Goal: Task Accomplishment & Management: Manage account settings

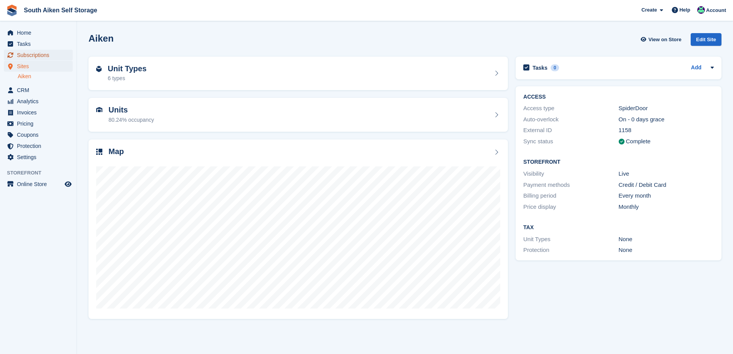
click at [22, 54] on span "Subscriptions" at bounding box center [40, 55] width 46 height 11
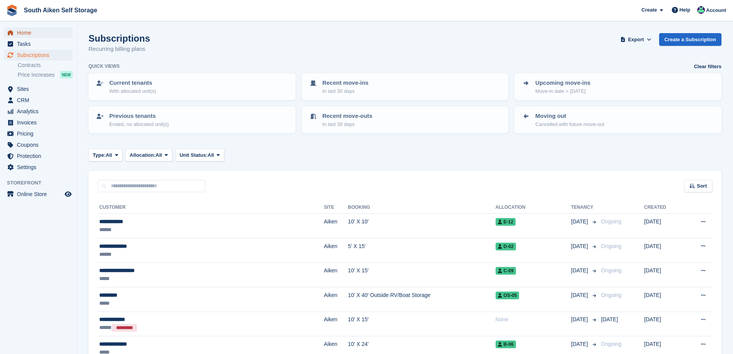
click at [33, 32] on span "Home" at bounding box center [40, 32] width 46 height 11
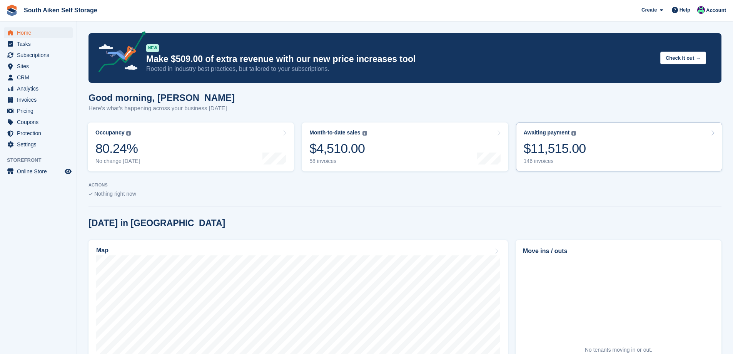
click at [538, 148] on div "$11,515.00" at bounding box center [555, 148] width 62 height 16
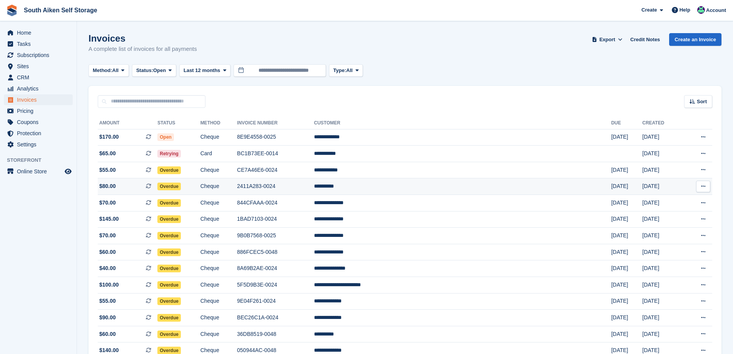
click at [181, 185] on span "Overdue" at bounding box center [168, 186] width 23 height 8
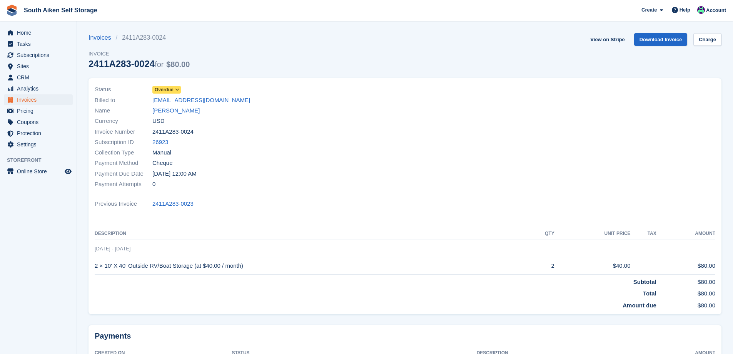
click at [178, 90] on icon at bounding box center [177, 89] width 4 height 5
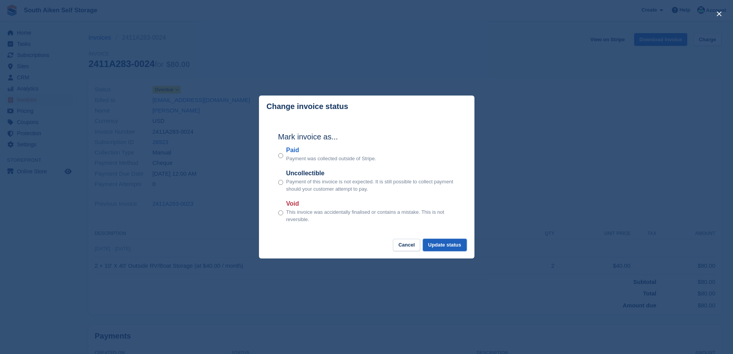
click at [456, 246] on button "Update status" at bounding box center [445, 245] width 44 height 13
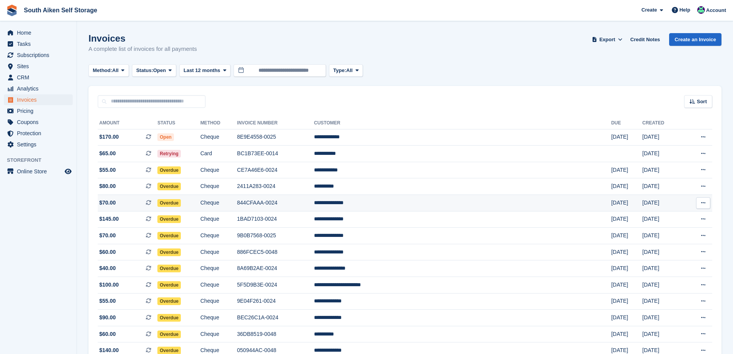
click at [181, 202] on span "Overdue" at bounding box center [168, 203] width 23 height 8
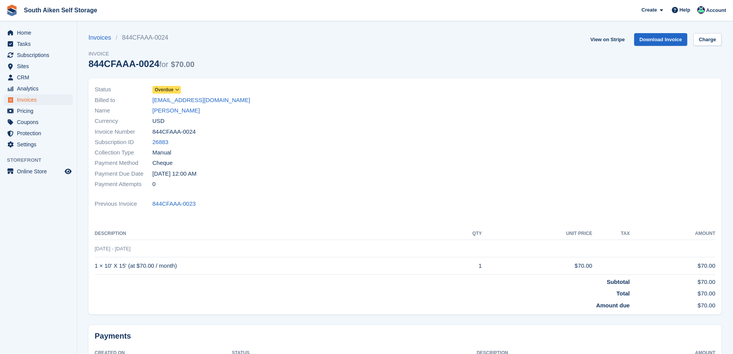
click at [176, 89] on icon at bounding box center [177, 89] width 4 height 5
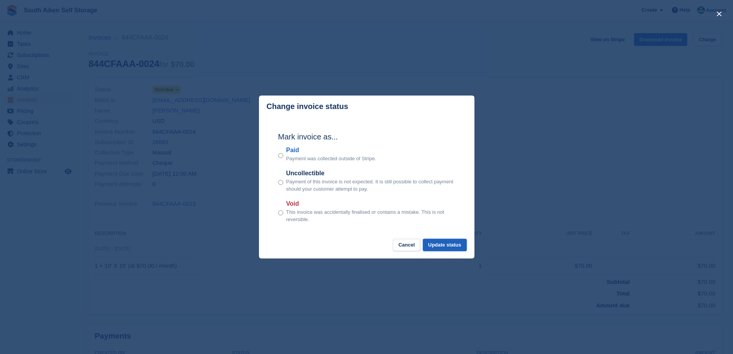
click at [458, 247] on button "Update status" at bounding box center [445, 245] width 44 height 13
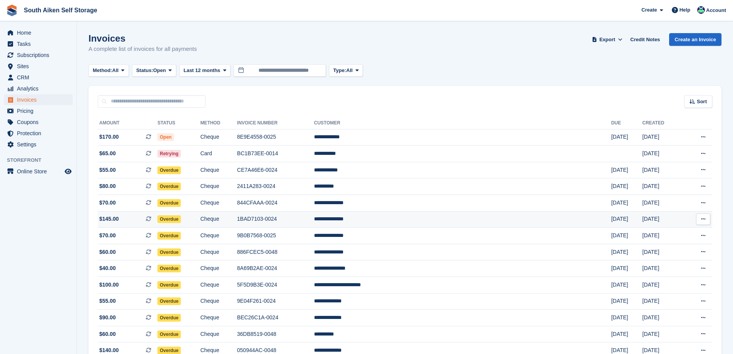
click at [181, 219] on span "Overdue" at bounding box center [168, 219] width 23 height 8
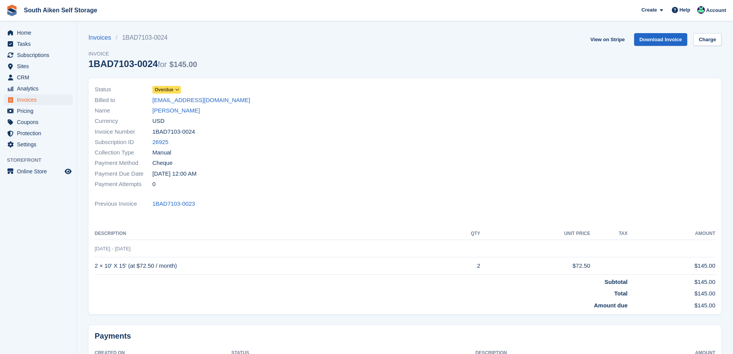
click at [176, 90] on icon at bounding box center [177, 89] width 4 height 5
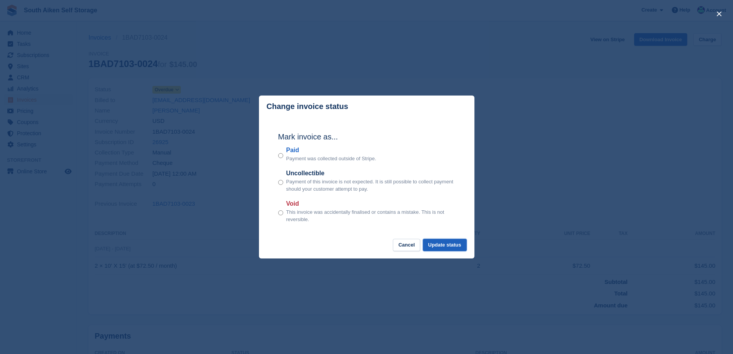
click at [448, 245] on button "Update status" at bounding box center [445, 245] width 44 height 13
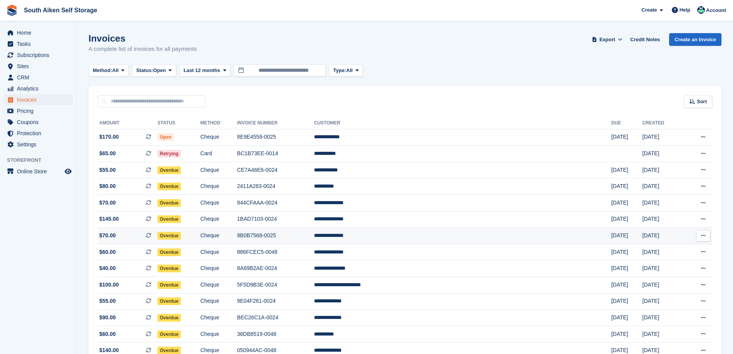
click at [181, 234] on span "Overdue" at bounding box center [168, 236] width 23 height 8
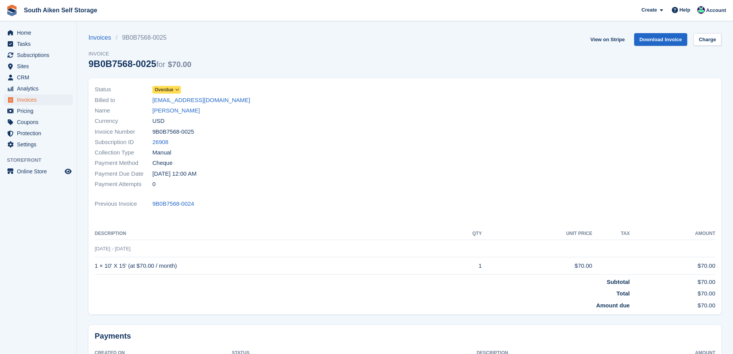
click at [176, 90] on icon at bounding box center [177, 89] width 4 height 5
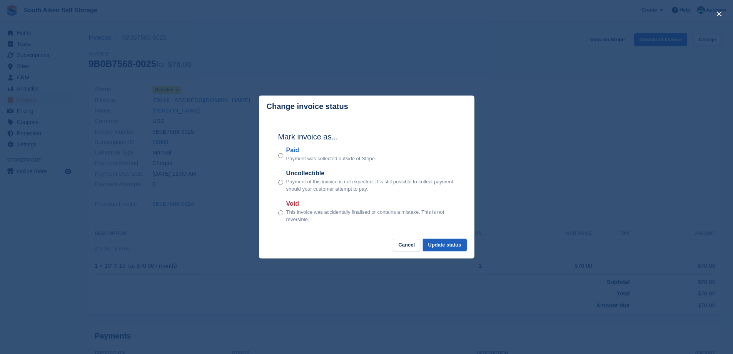
click at [447, 246] on button "Update status" at bounding box center [445, 245] width 44 height 13
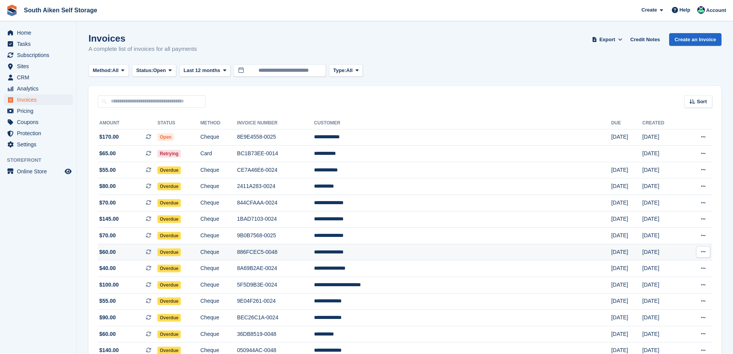
click at [181, 252] on span "Overdue" at bounding box center [168, 252] width 23 height 8
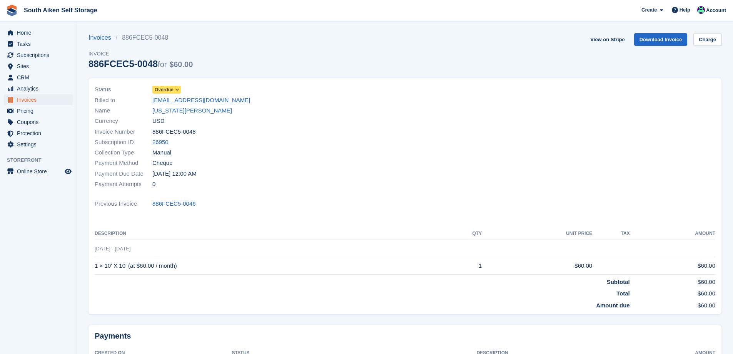
click at [178, 89] on icon at bounding box center [177, 89] width 4 height 5
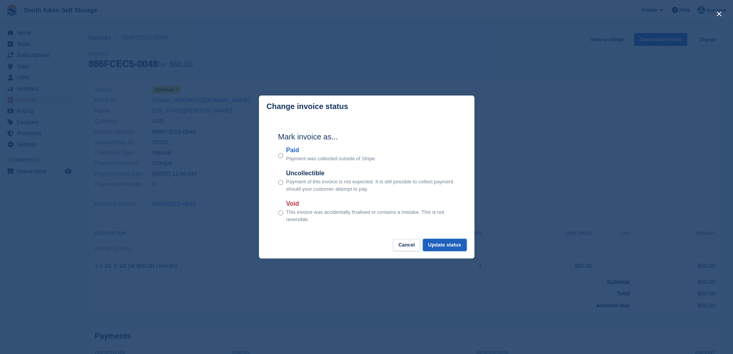
click at [453, 244] on button "Update status" at bounding box center [445, 245] width 44 height 13
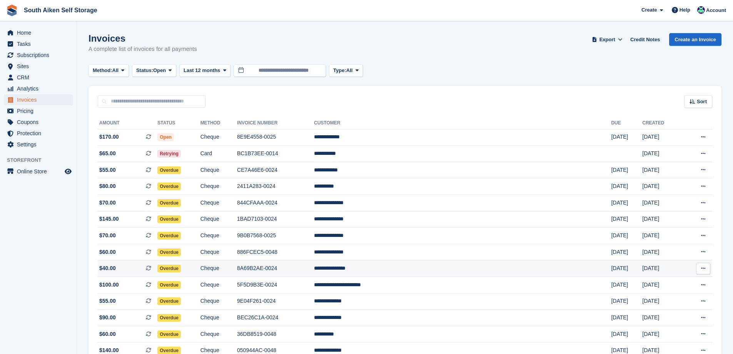
click at [181, 269] on span "Overdue" at bounding box center [168, 268] width 23 height 8
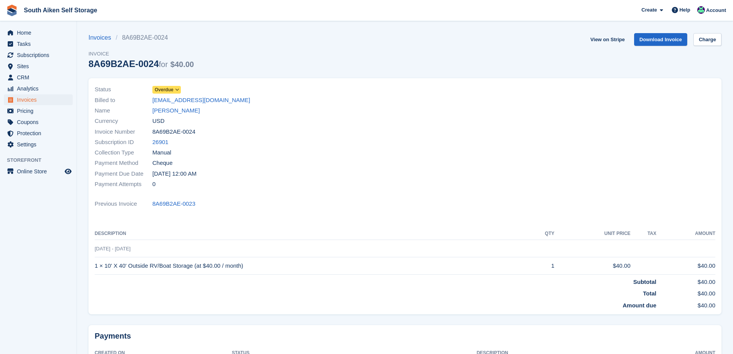
click at [177, 88] on icon at bounding box center [177, 89] width 4 height 5
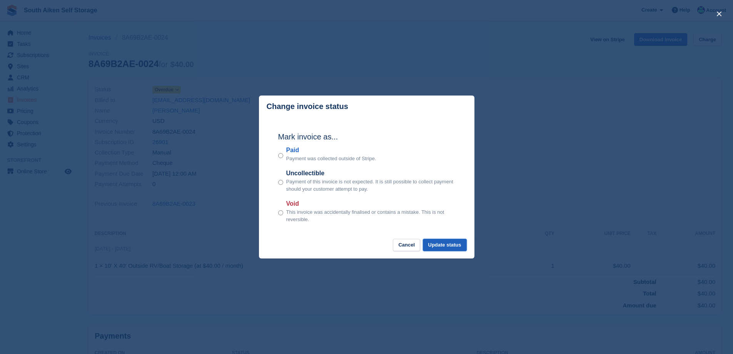
click at [460, 248] on button "Update status" at bounding box center [445, 245] width 44 height 13
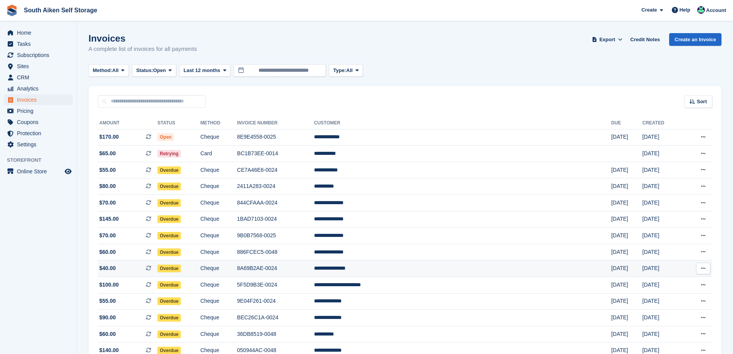
click at [181, 266] on span "Overdue" at bounding box center [168, 268] width 23 height 8
click at [181, 284] on span "Overdue" at bounding box center [168, 285] width 23 height 8
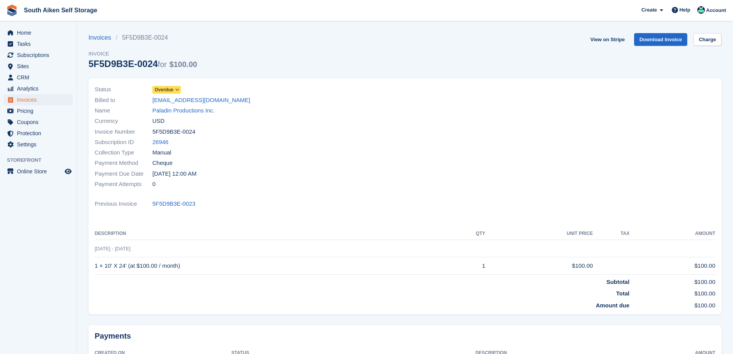
click at [176, 88] on icon at bounding box center [177, 89] width 4 height 5
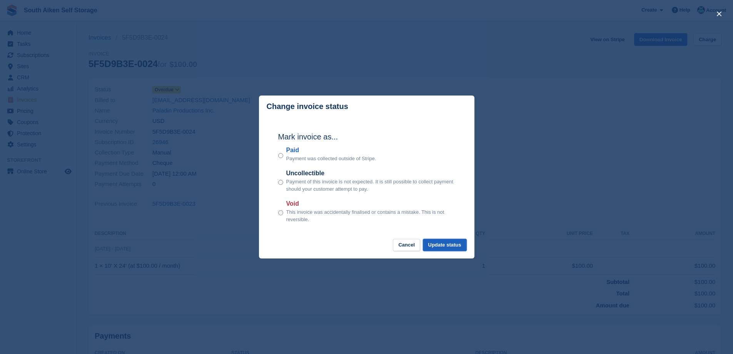
click at [435, 249] on button "Update status" at bounding box center [445, 245] width 44 height 13
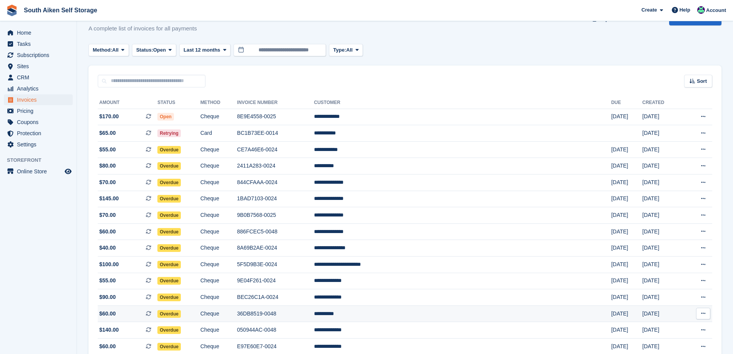
scroll to position [38, 0]
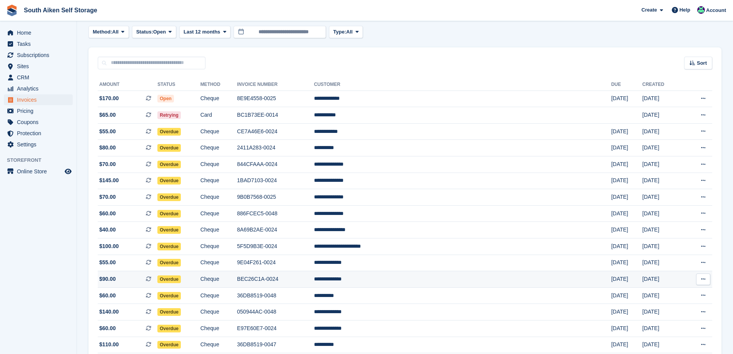
click at [181, 277] on span "Overdue" at bounding box center [168, 279] width 23 height 8
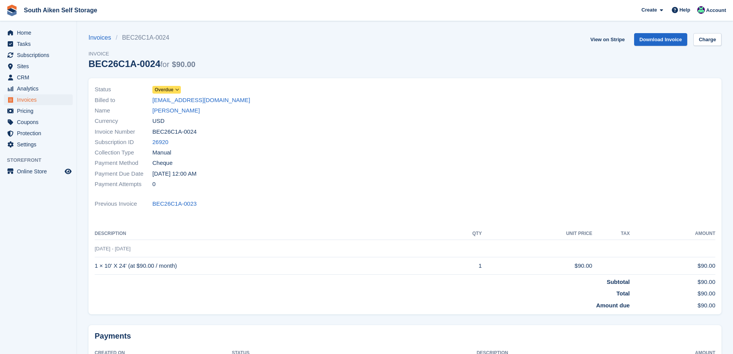
click at [176, 87] on icon at bounding box center [177, 89] width 4 height 5
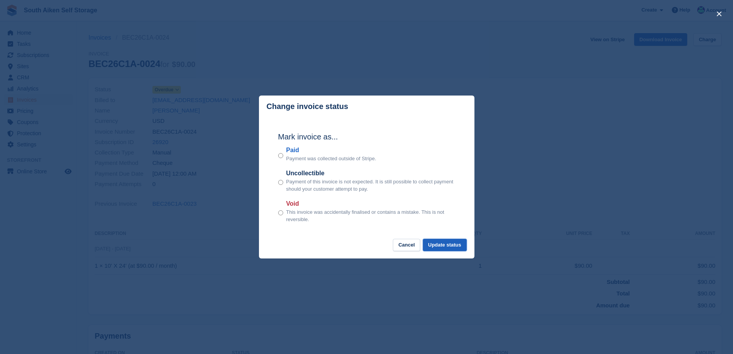
click at [459, 243] on button "Update status" at bounding box center [445, 245] width 44 height 13
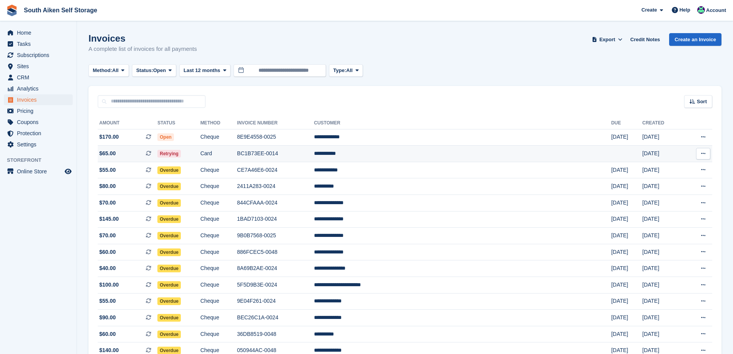
scroll to position [38, 0]
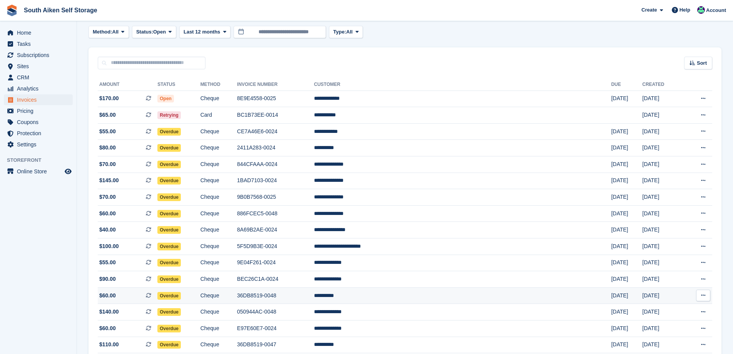
click at [181, 297] on span "Overdue" at bounding box center [168, 296] width 23 height 8
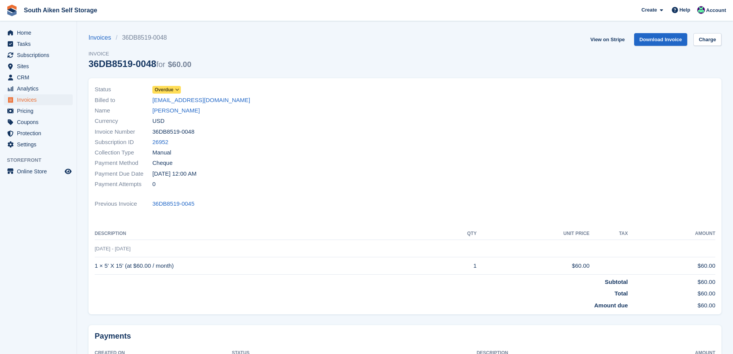
click at [176, 88] on icon at bounding box center [177, 89] width 4 height 5
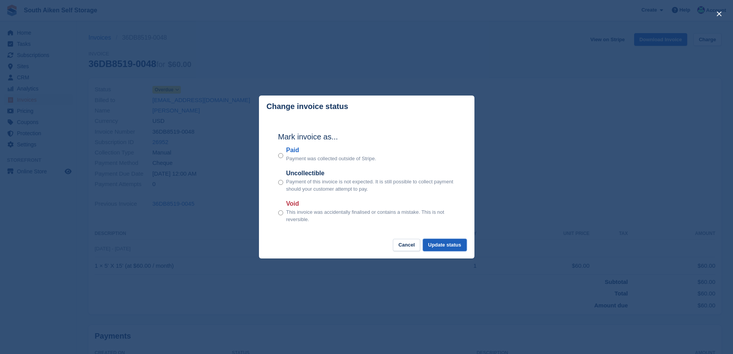
click at [443, 250] on button "Update status" at bounding box center [445, 245] width 44 height 13
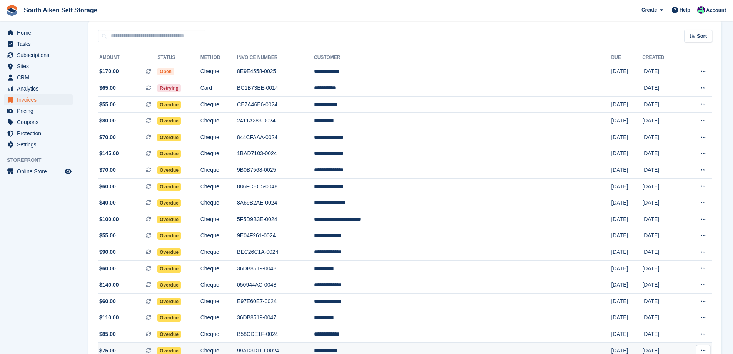
scroll to position [77, 0]
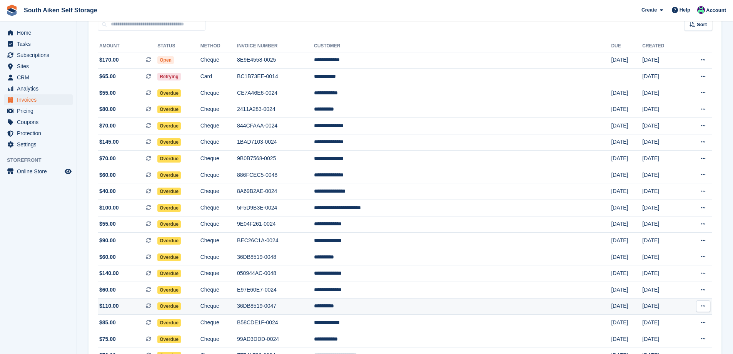
click at [181, 305] on span "Overdue" at bounding box center [168, 306] width 23 height 8
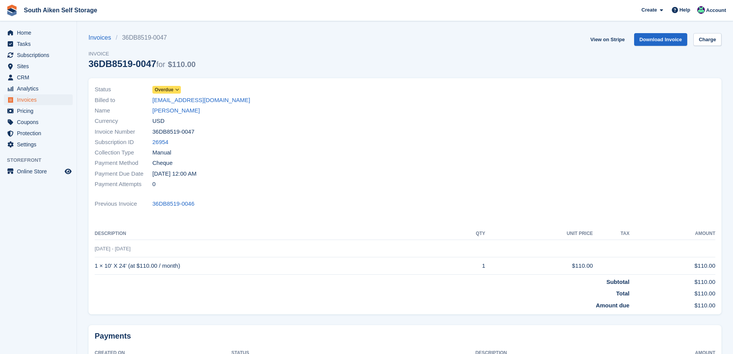
drag, startPoint x: 176, startPoint y: 89, endPoint x: 176, endPoint y: 94, distance: 5.0
click at [176, 89] on icon at bounding box center [177, 89] width 4 height 5
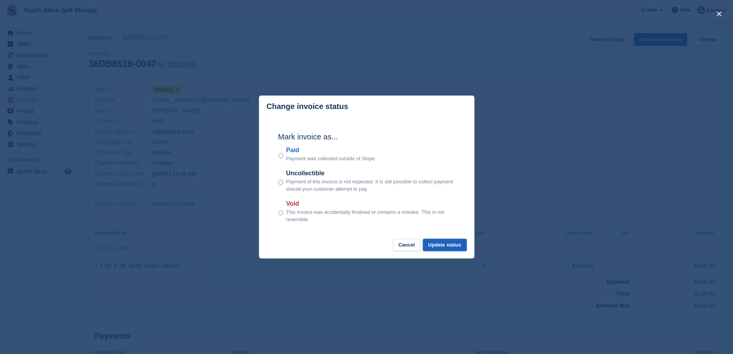
click at [440, 249] on button "Update status" at bounding box center [445, 245] width 44 height 13
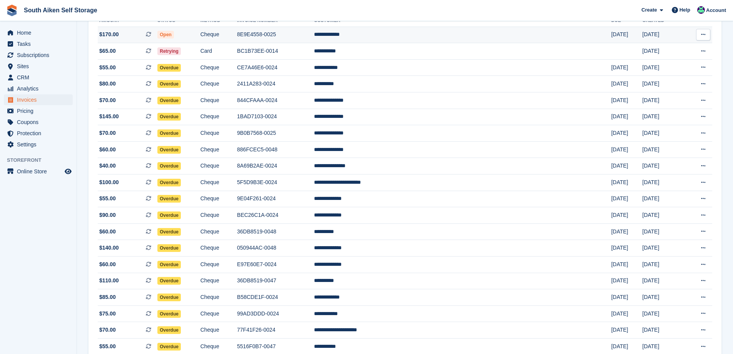
scroll to position [115, 0]
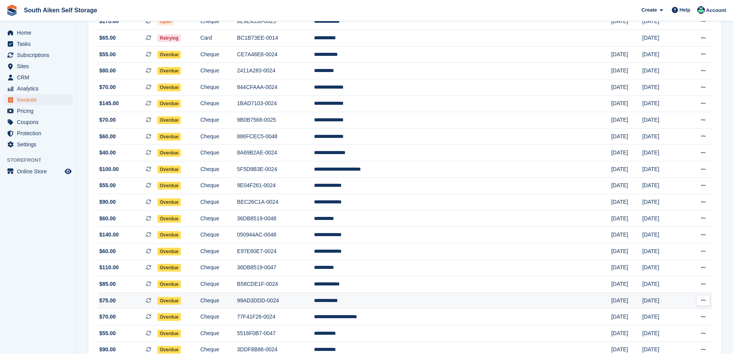
click at [181, 299] on span "Overdue" at bounding box center [168, 301] width 23 height 8
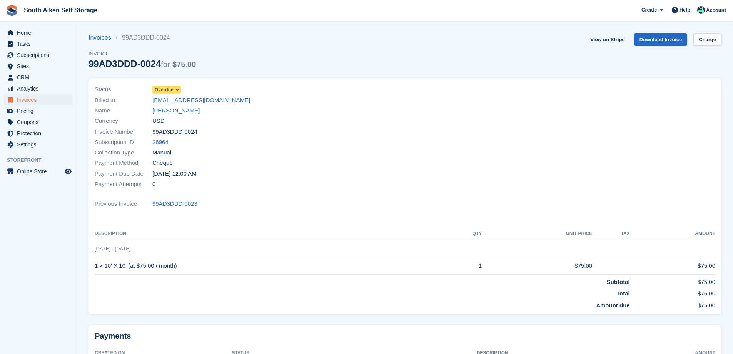
click at [177, 91] on icon at bounding box center [177, 89] width 4 height 5
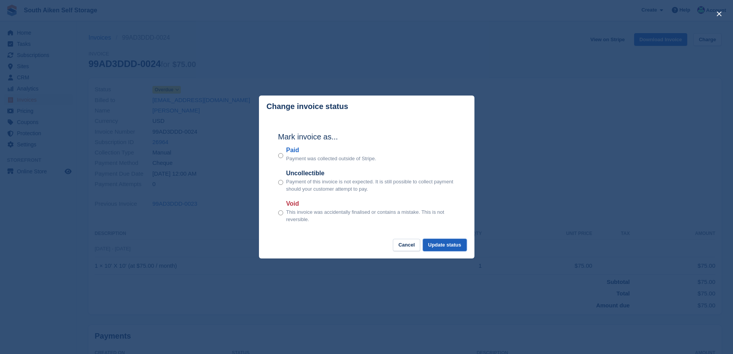
click at [440, 248] on button "Update status" at bounding box center [445, 245] width 44 height 13
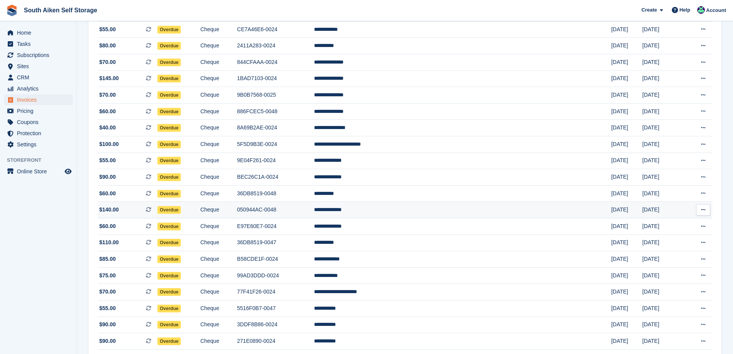
scroll to position [192, 0]
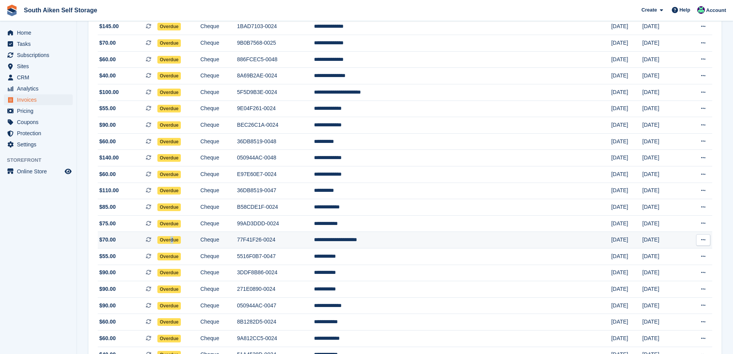
click at [181, 239] on span "Overdue" at bounding box center [168, 240] width 23 height 8
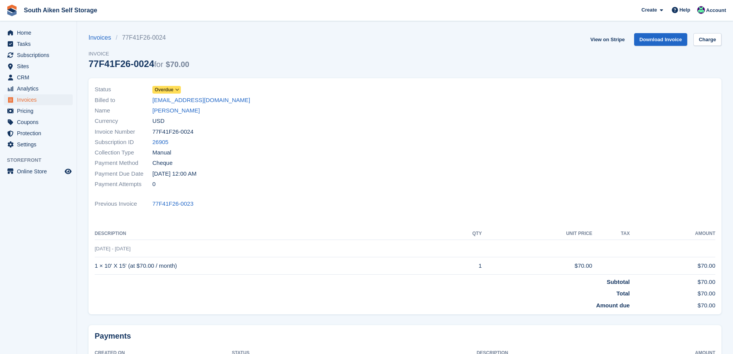
click at [179, 90] on icon at bounding box center [177, 89] width 4 height 5
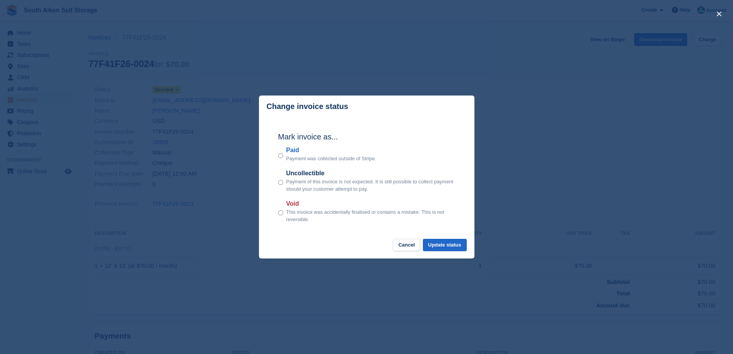
click at [284, 154] on div "Paid Payment was collected outside of Stripe." at bounding box center [366, 153] width 177 height 17
click at [285, 158] on div "Paid Payment was collected outside of Stripe." at bounding box center [366, 153] width 177 height 17
click at [458, 246] on button "Update status" at bounding box center [445, 245] width 44 height 13
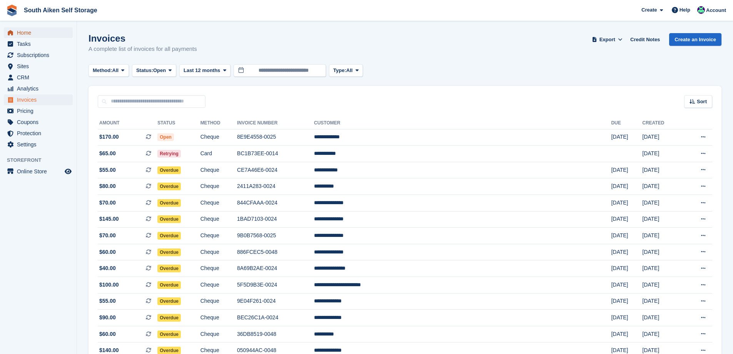
click at [32, 33] on span "Home" at bounding box center [40, 32] width 46 height 11
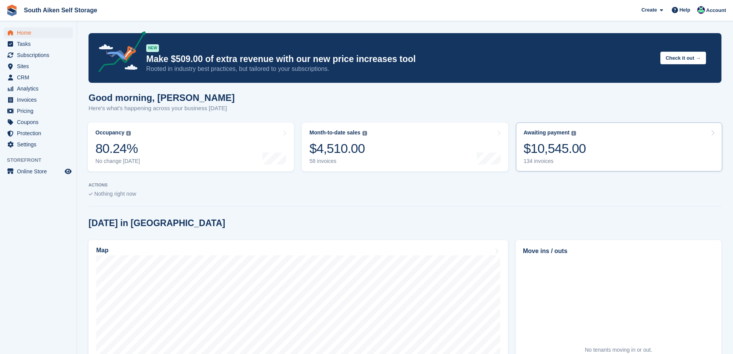
click at [551, 147] on div "$10,545.00" at bounding box center [555, 148] width 62 height 16
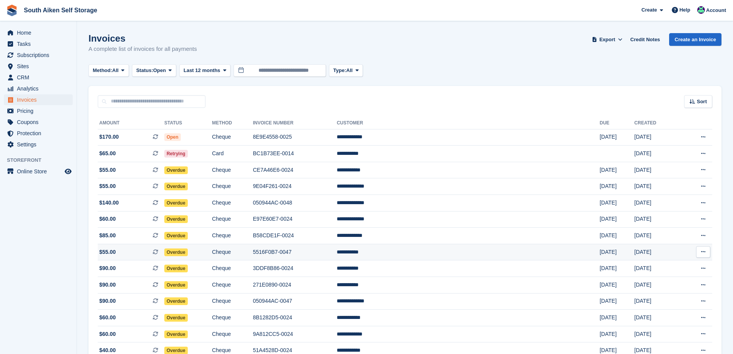
click at [188, 252] on span "Overdue" at bounding box center [175, 252] width 23 height 8
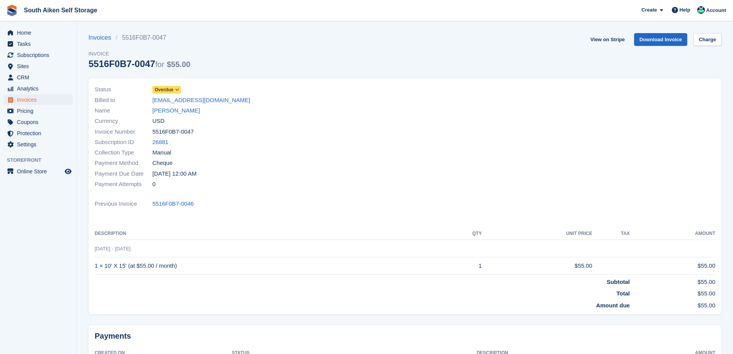
click at [179, 87] on span at bounding box center [177, 90] width 6 height 6
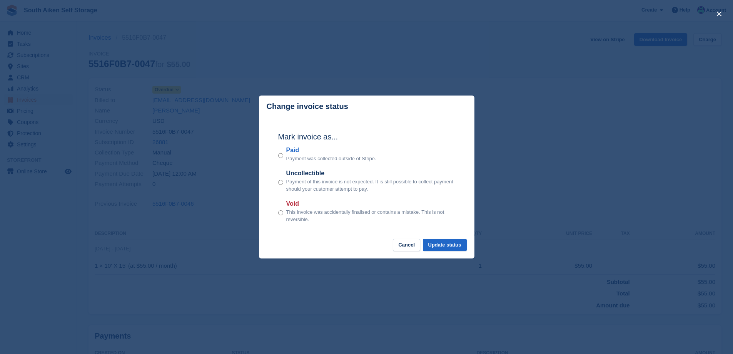
click at [277, 155] on div "Mark invoice as... Paid Payment was collected outside of Stripe. Uncollectible …" at bounding box center [367, 177] width 192 height 121
click at [449, 243] on button "Update status" at bounding box center [445, 245] width 44 height 13
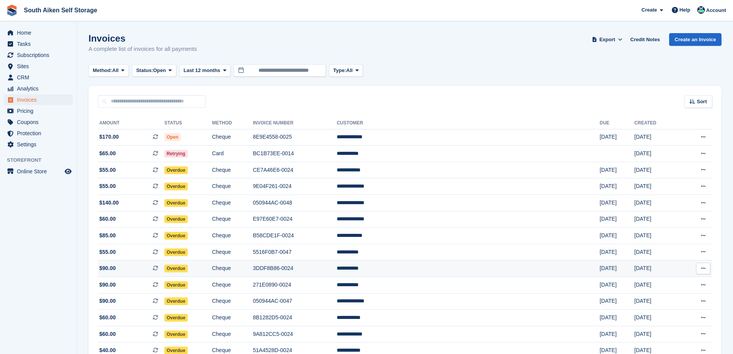
click at [188, 267] on span "Overdue" at bounding box center [175, 268] width 23 height 8
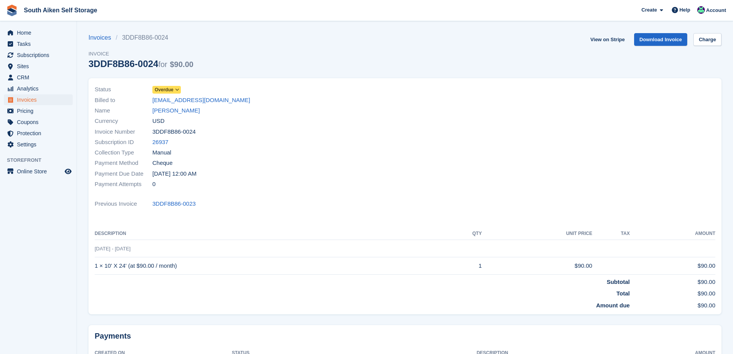
click at [177, 89] on icon at bounding box center [177, 89] width 4 height 5
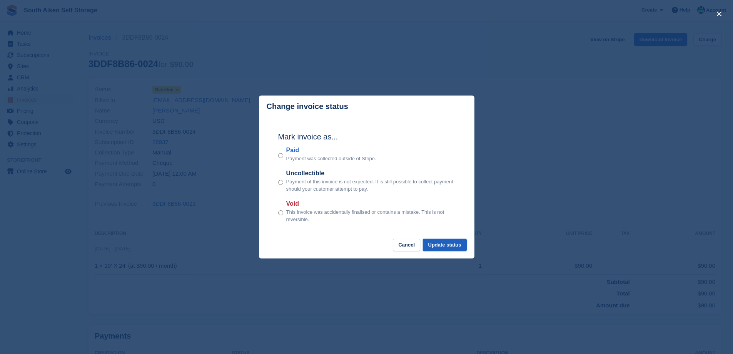
click at [433, 246] on button "Update status" at bounding box center [445, 245] width 44 height 13
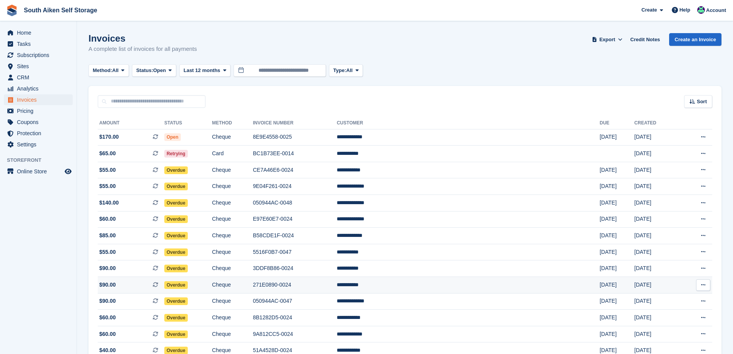
click at [188, 286] on span "Overdue" at bounding box center [175, 285] width 23 height 8
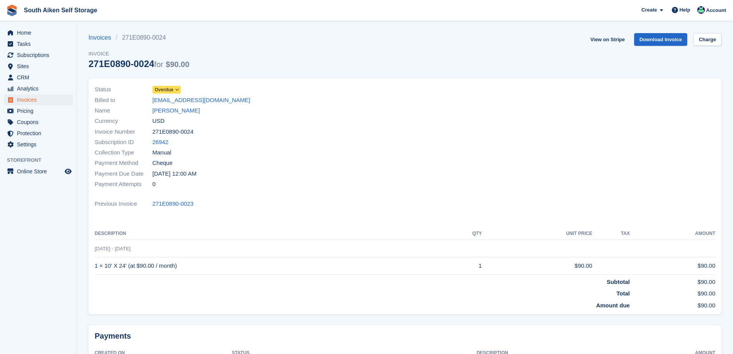
click at [180, 87] on span at bounding box center [177, 90] width 6 height 6
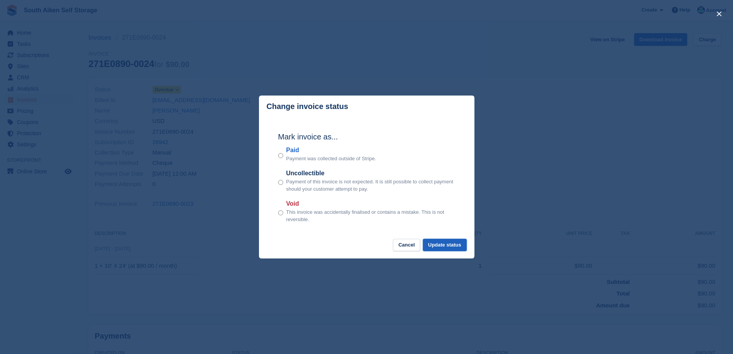
drag, startPoint x: 457, startPoint y: 250, endPoint x: 453, endPoint y: 246, distance: 4.9
click at [456, 249] on button "Update status" at bounding box center [445, 245] width 44 height 13
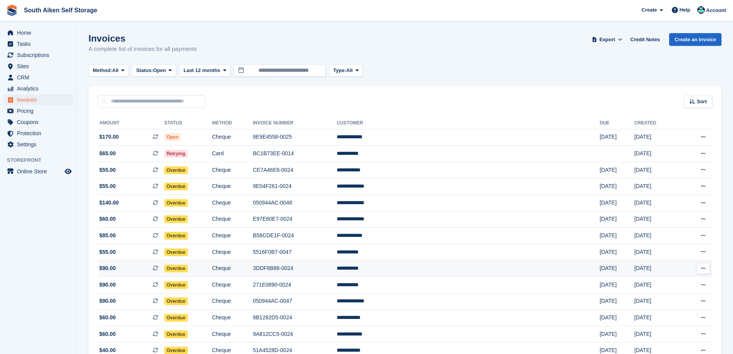
click at [188, 268] on span "Overdue" at bounding box center [175, 268] width 23 height 8
click at [201, 247] on td "Overdue" at bounding box center [188, 252] width 48 height 17
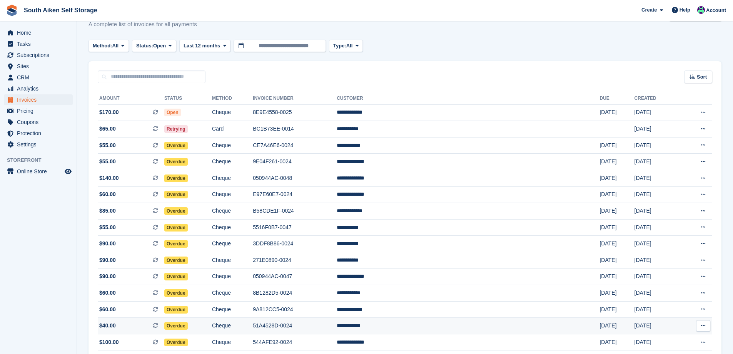
scroll to position [38, 0]
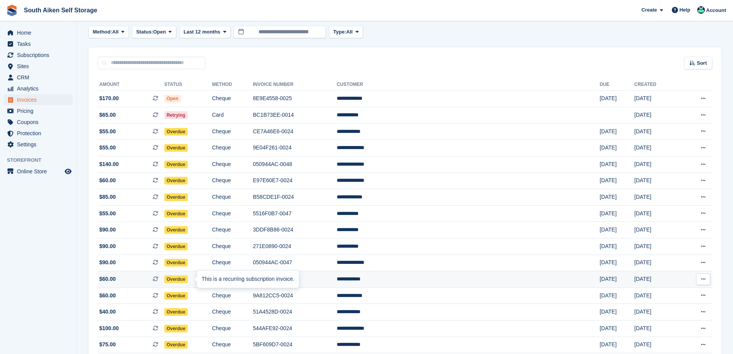
click at [197, 280] on div at bounding box center [200, 279] width 6 height 6
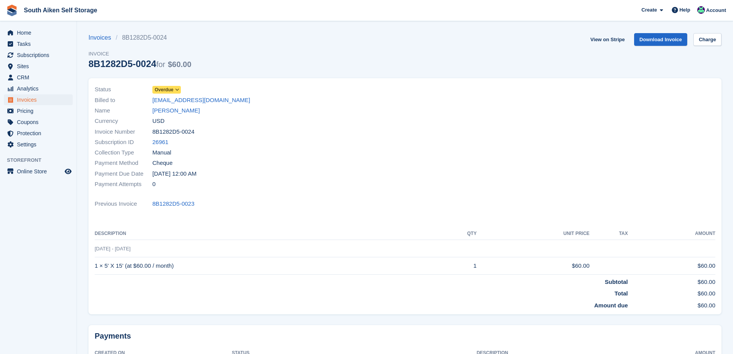
click at [177, 88] on icon at bounding box center [177, 89] width 4 height 5
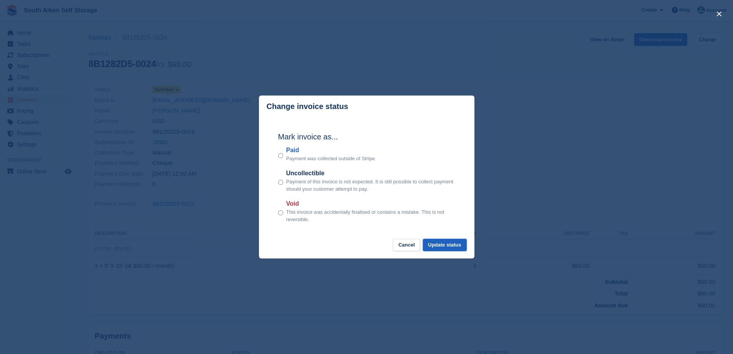
click at [444, 246] on button "Update status" at bounding box center [445, 245] width 44 height 13
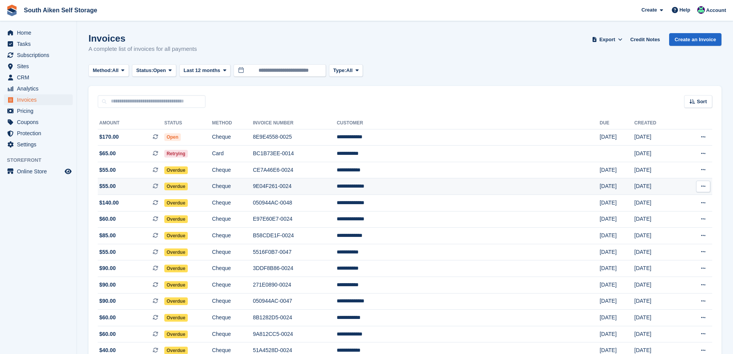
scroll to position [38, 0]
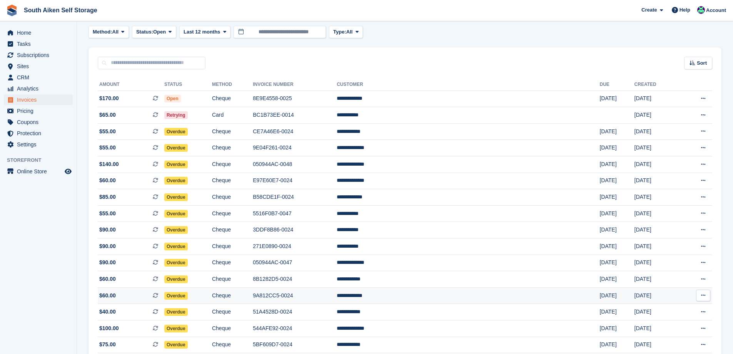
click at [188, 294] on span "Overdue" at bounding box center [175, 296] width 23 height 8
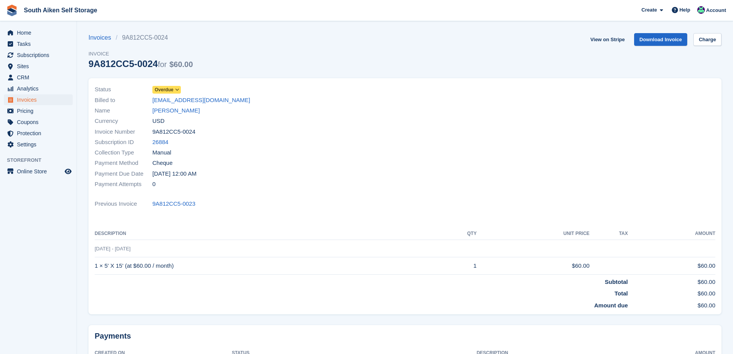
click at [176, 89] on icon at bounding box center [177, 89] width 4 height 5
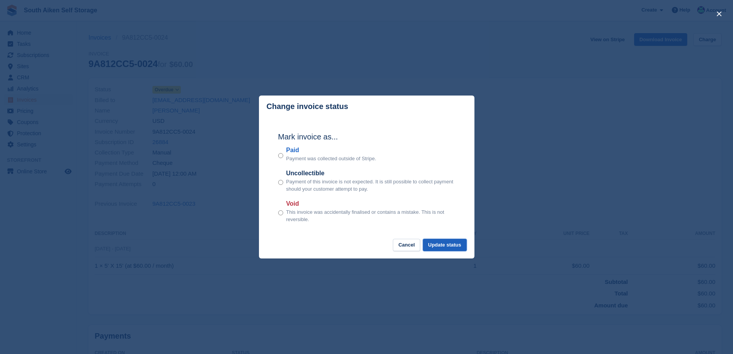
click at [441, 242] on button "Update status" at bounding box center [445, 245] width 44 height 13
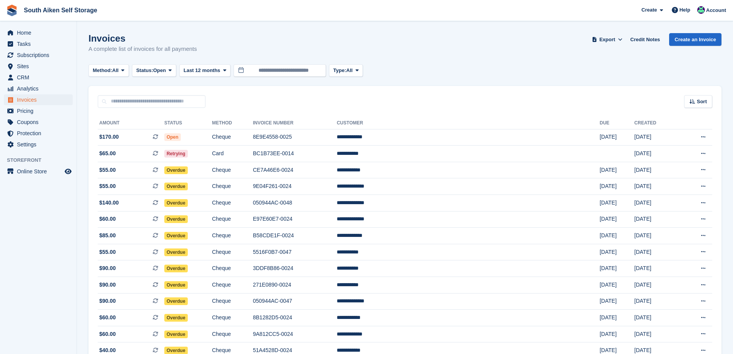
scroll to position [38, 0]
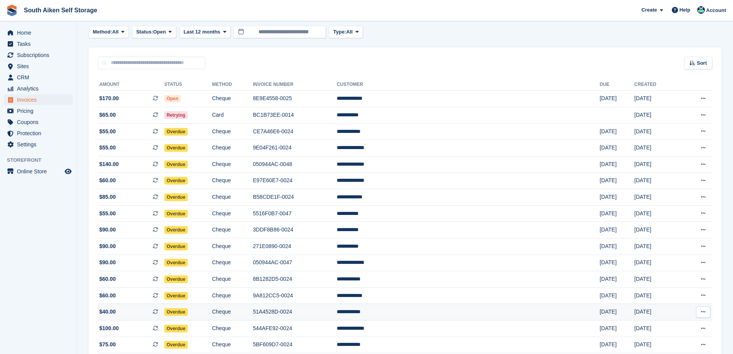
click at [188, 311] on span "Overdue" at bounding box center [175, 312] width 23 height 8
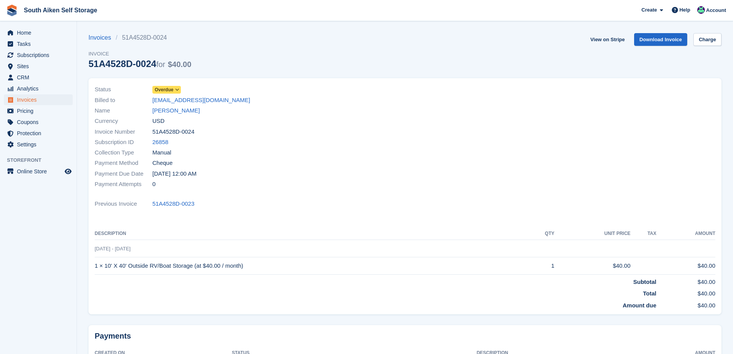
click at [176, 88] on icon at bounding box center [177, 89] width 4 height 5
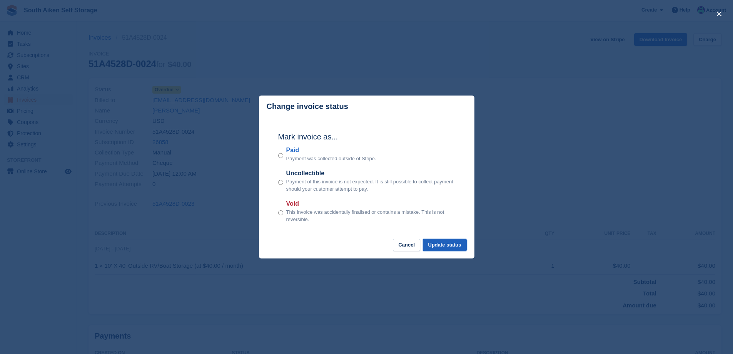
click at [454, 244] on button "Update status" at bounding box center [445, 245] width 44 height 13
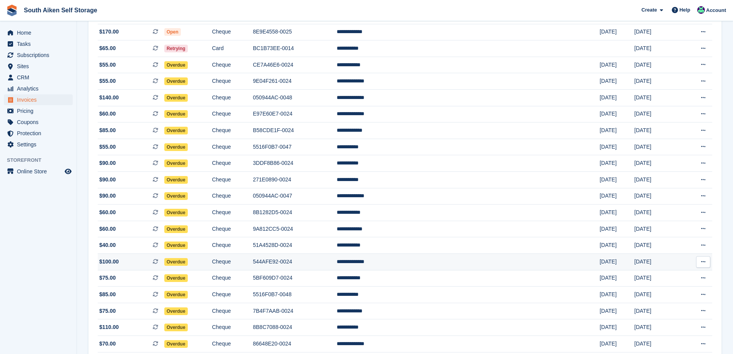
scroll to position [154, 0]
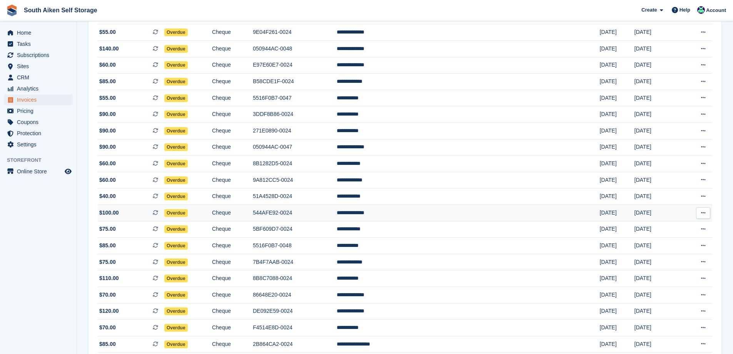
click at [188, 214] on span "Overdue" at bounding box center [175, 213] width 23 height 8
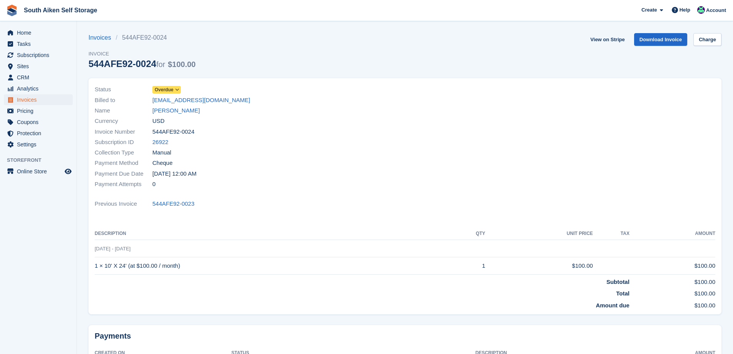
click at [177, 87] on icon at bounding box center [177, 89] width 4 height 5
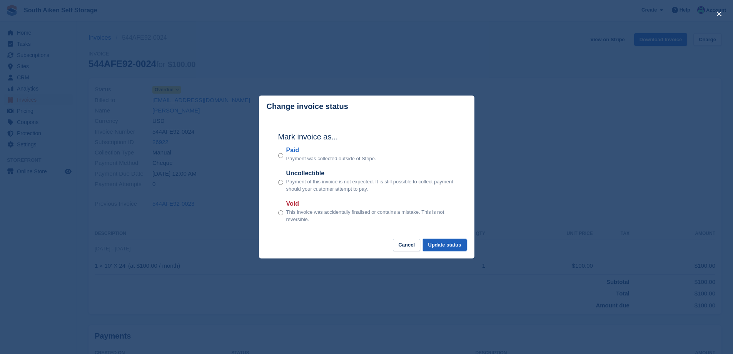
click at [453, 244] on button "Update status" at bounding box center [445, 245] width 44 height 13
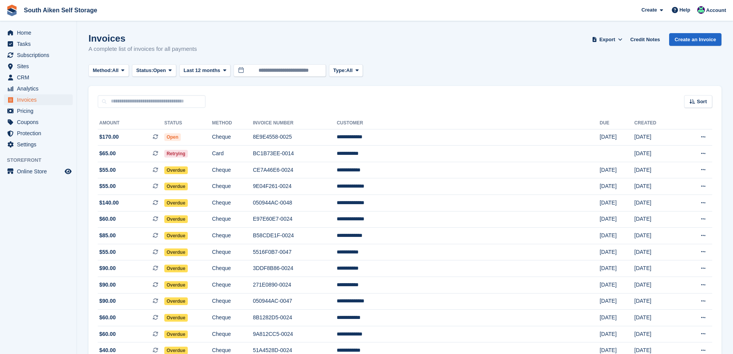
scroll to position [154, 0]
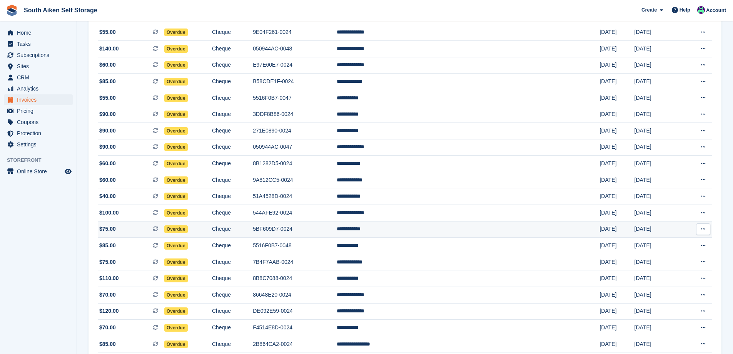
click at [188, 231] on span "Overdue" at bounding box center [175, 229] width 23 height 8
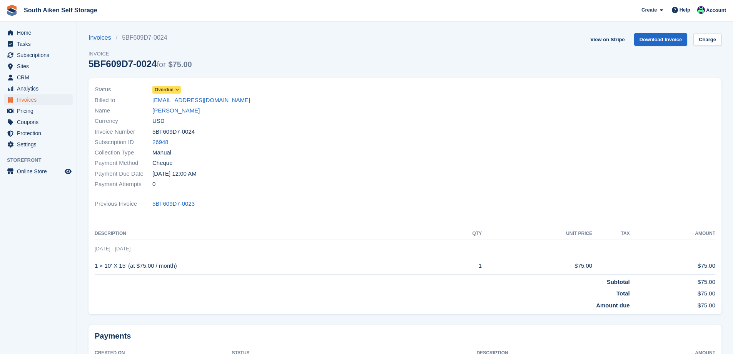
click at [178, 89] on icon at bounding box center [177, 89] width 4 height 5
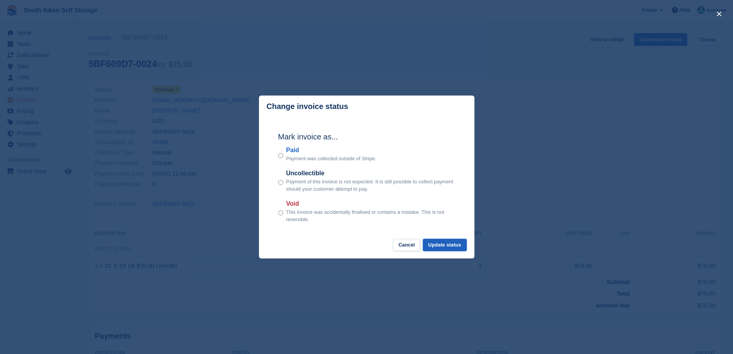
click at [462, 247] on button "Update status" at bounding box center [445, 245] width 44 height 13
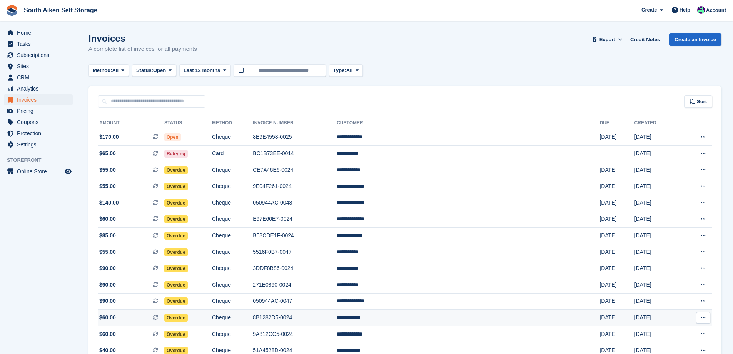
scroll to position [154, 0]
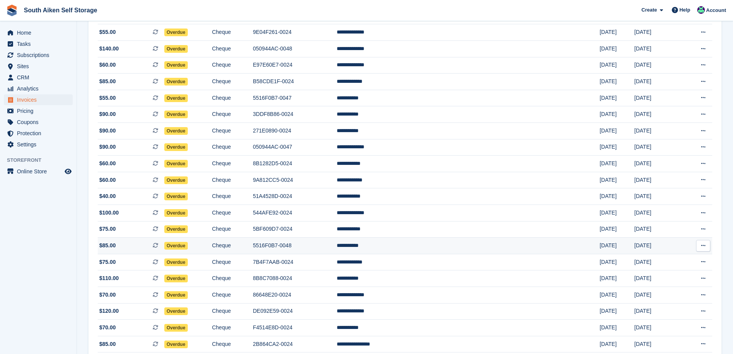
click at [188, 247] on span "Overdue" at bounding box center [175, 246] width 23 height 8
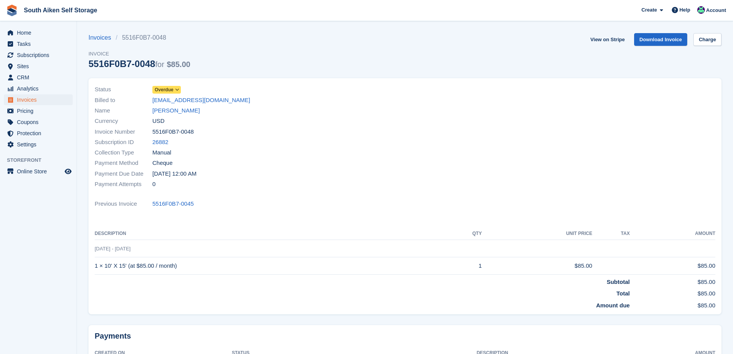
click at [177, 89] on icon at bounding box center [177, 89] width 4 height 5
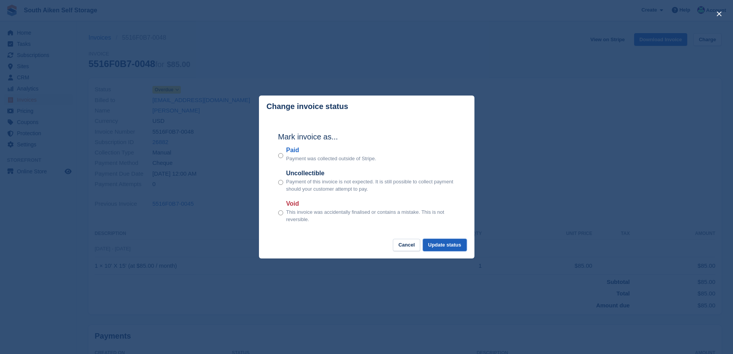
click at [445, 243] on button "Update status" at bounding box center [445, 245] width 44 height 13
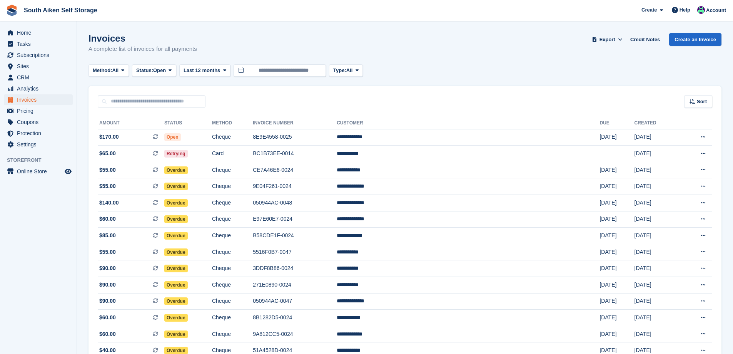
scroll to position [154, 0]
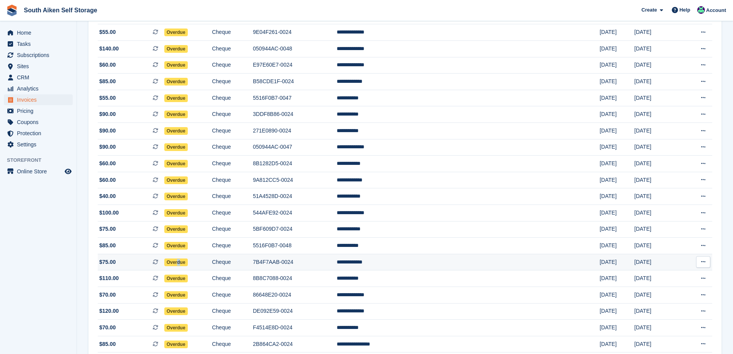
click at [188, 261] on span "Overdue" at bounding box center [175, 262] width 23 height 8
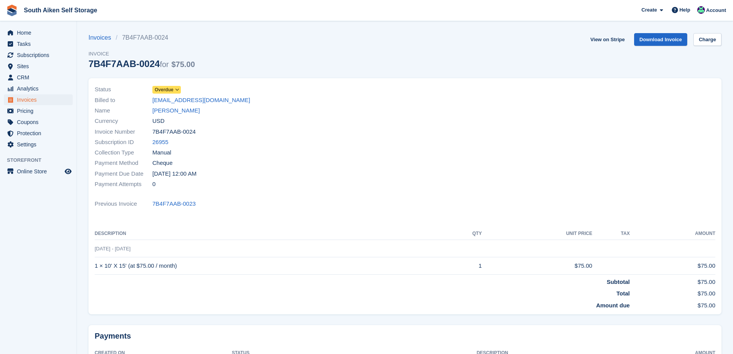
click at [176, 88] on icon at bounding box center [177, 89] width 4 height 5
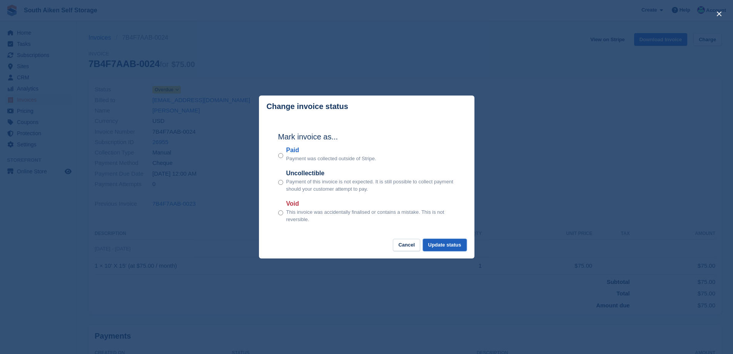
click at [451, 243] on button "Update status" at bounding box center [445, 245] width 44 height 13
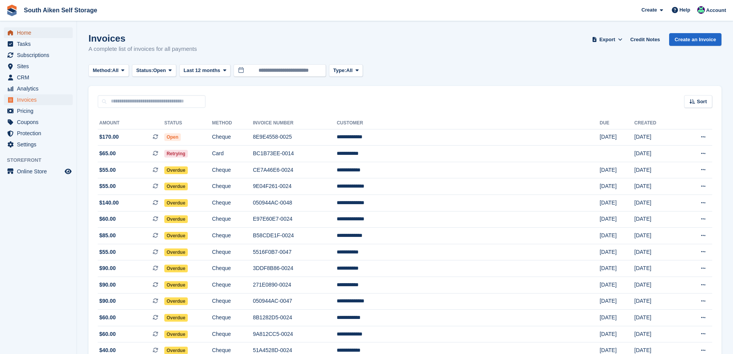
click at [37, 35] on span "Home" at bounding box center [40, 32] width 46 height 11
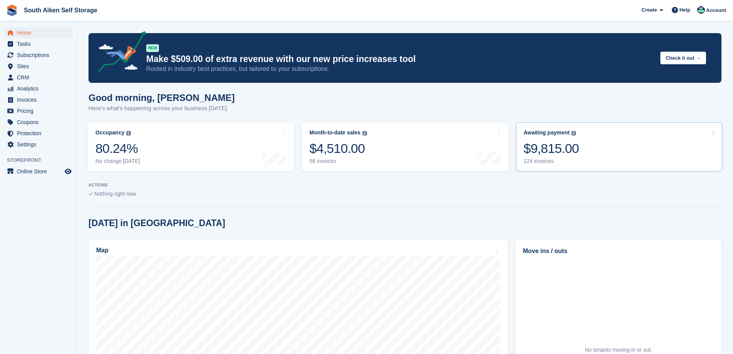
click at [546, 155] on div "$9,815.00" at bounding box center [551, 148] width 55 height 16
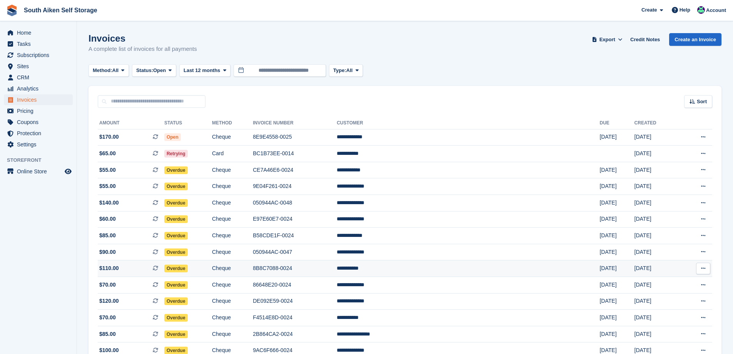
click at [188, 267] on span "Overdue" at bounding box center [175, 268] width 23 height 8
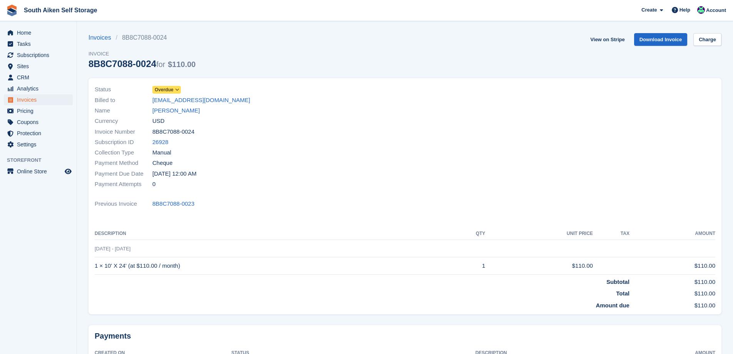
click at [175, 89] on icon at bounding box center [177, 89] width 4 height 5
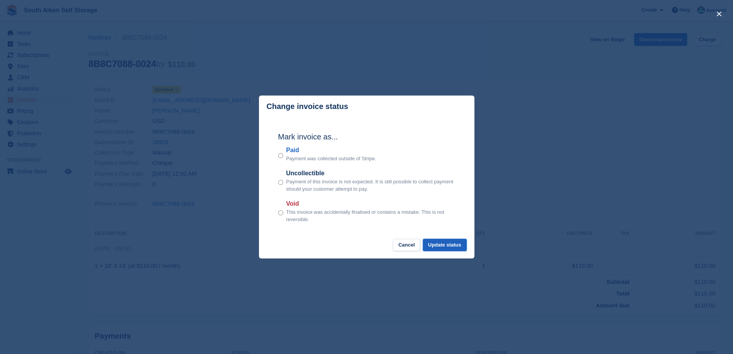
click at [444, 245] on button "Update status" at bounding box center [445, 245] width 44 height 13
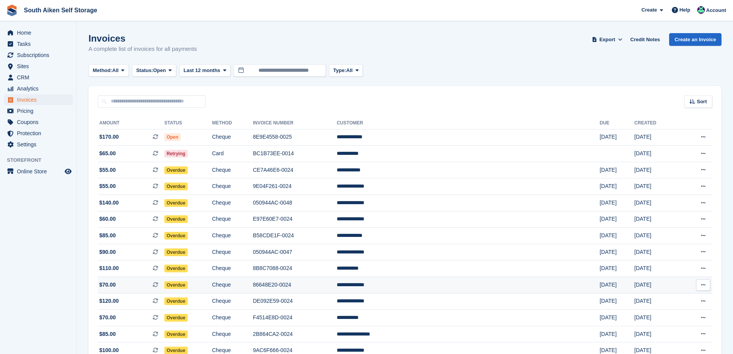
click at [188, 285] on span "Overdue" at bounding box center [175, 285] width 23 height 8
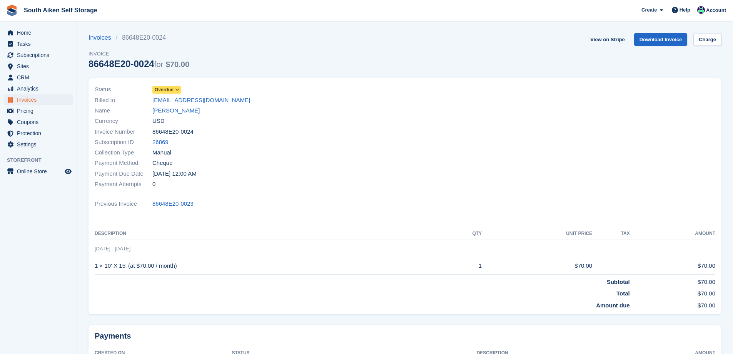
click at [178, 88] on icon at bounding box center [177, 89] width 4 height 5
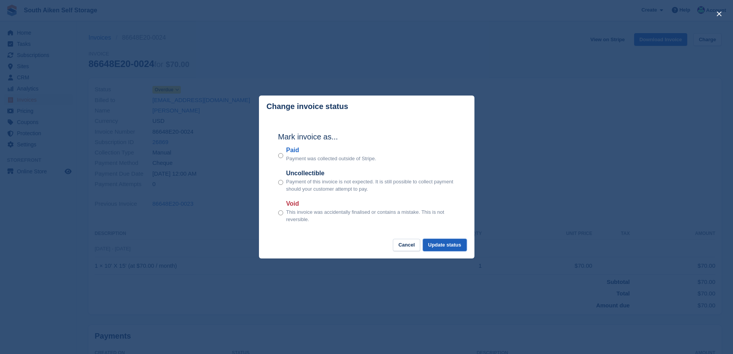
click at [448, 245] on button "Update status" at bounding box center [445, 245] width 44 height 13
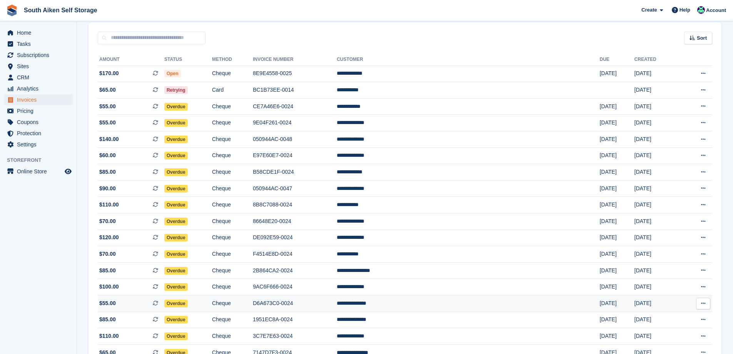
scroll to position [77, 0]
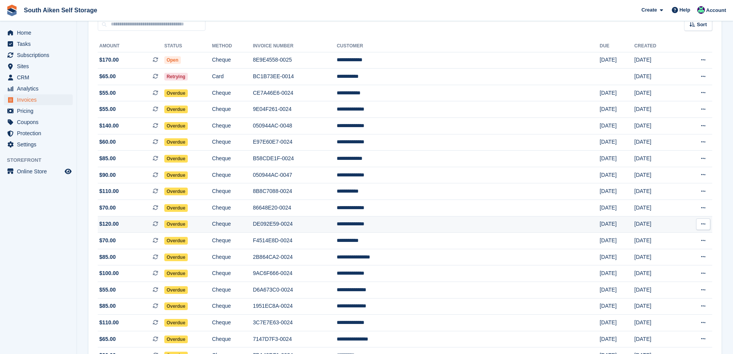
click at [188, 222] on span "Overdue" at bounding box center [175, 224] width 23 height 8
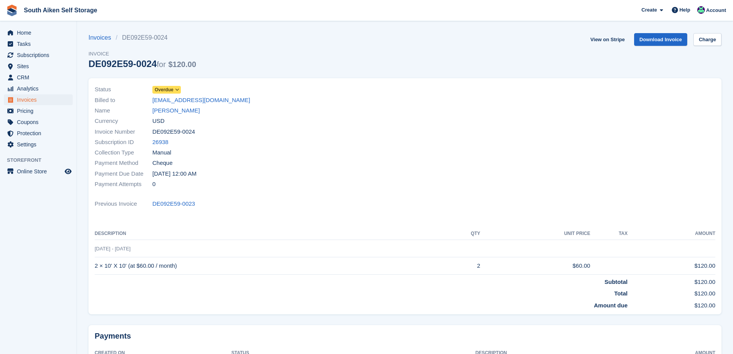
click at [179, 87] on span at bounding box center [177, 90] width 6 height 6
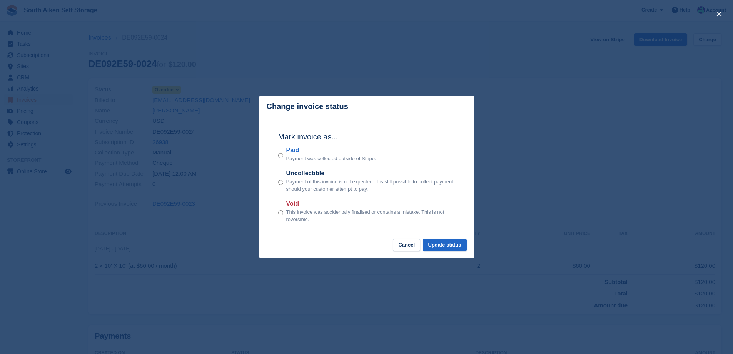
click at [284, 156] on div "Paid Payment was collected outside of Stripe." at bounding box center [366, 153] width 177 height 17
click at [455, 245] on button "Update status" at bounding box center [445, 245] width 44 height 13
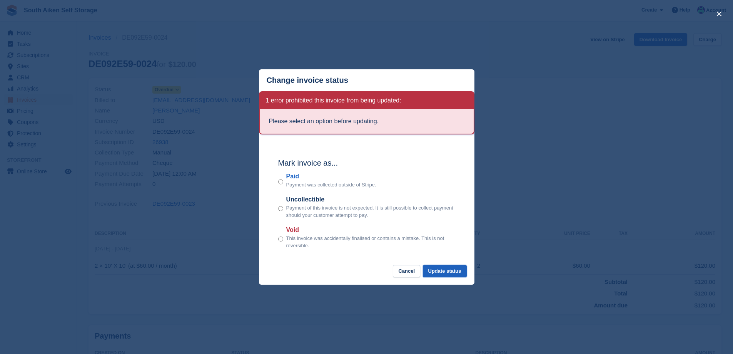
click at [452, 272] on button "Update status" at bounding box center [445, 271] width 44 height 13
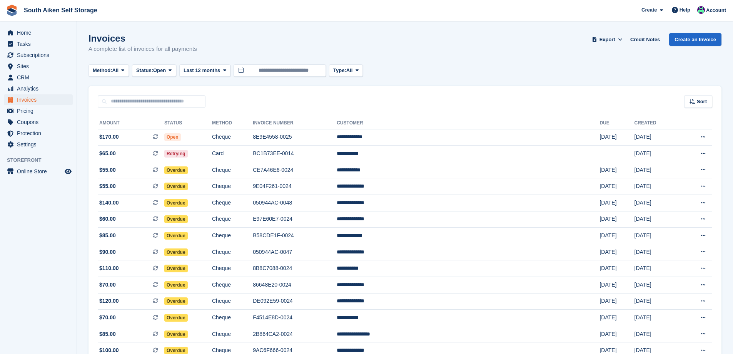
scroll to position [77, 0]
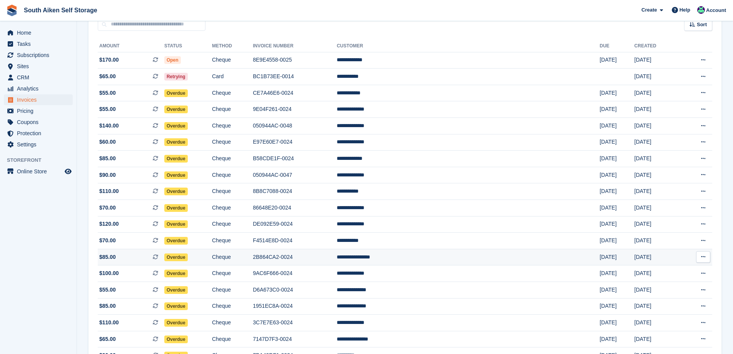
click at [188, 255] on span "Overdue" at bounding box center [175, 257] width 23 height 8
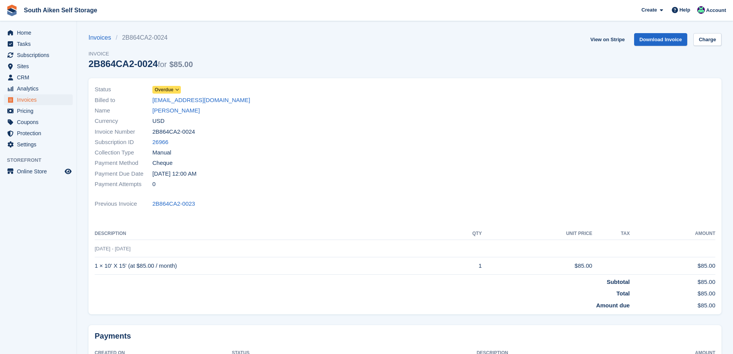
click at [179, 87] on span at bounding box center [177, 90] width 6 height 6
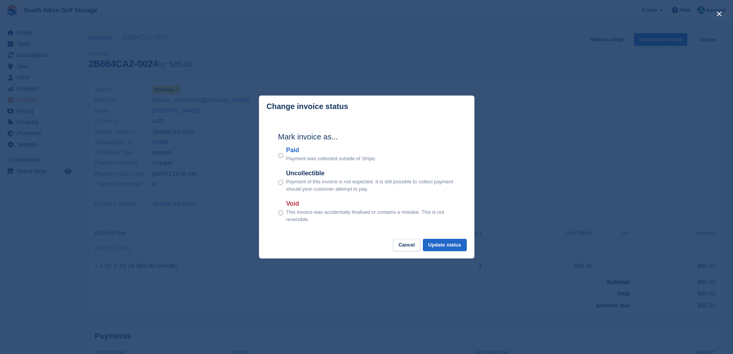
click at [279, 157] on div "Mark invoice as... Paid Payment was collected outside of Stripe. Uncollectible …" at bounding box center [367, 177] width 192 height 121
click at [285, 156] on div "Paid Payment was collected outside of Stripe." at bounding box center [366, 153] width 177 height 17
click at [436, 239] on div "Mark invoice as... Paid Payment was collected outside of Stripe. Uncollectible …" at bounding box center [367, 177] width 192 height 121
click at [435, 241] on button "Update status" at bounding box center [445, 245] width 44 height 13
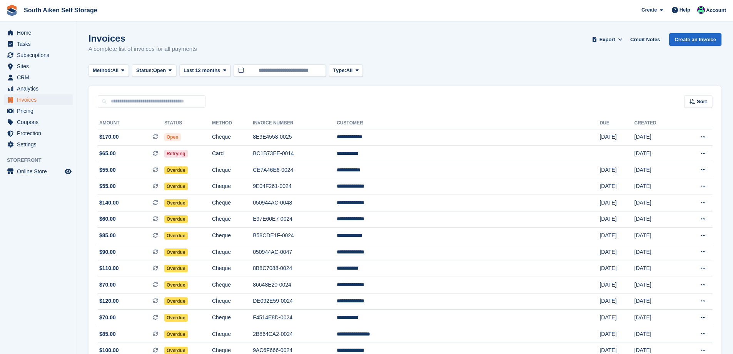
scroll to position [77, 0]
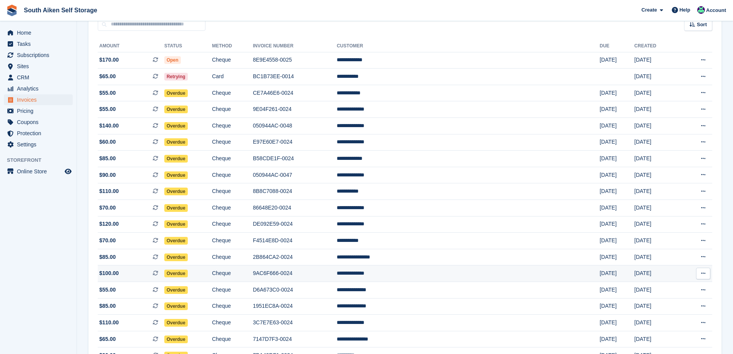
click at [188, 274] on span "Overdue" at bounding box center [175, 273] width 23 height 8
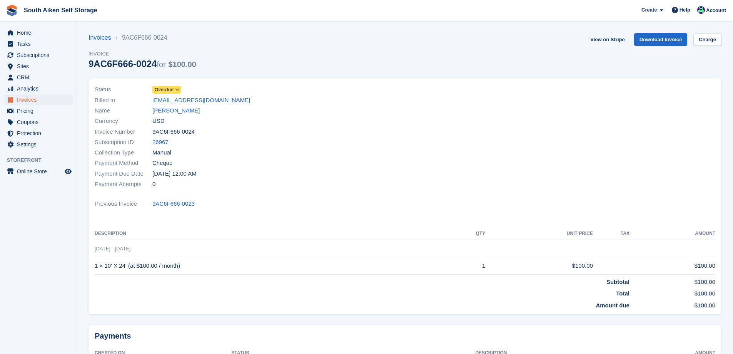
click at [179, 89] on span at bounding box center [177, 90] width 6 height 6
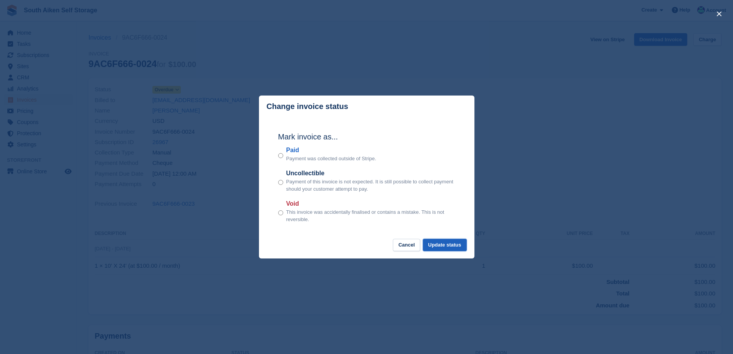
click at [441, 246] on button "Update status" at bounding box center [445, 245] width 44 height 13
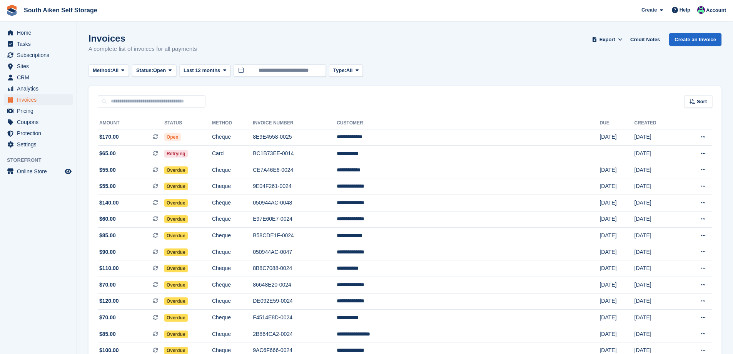
scroll to position [77, 0]
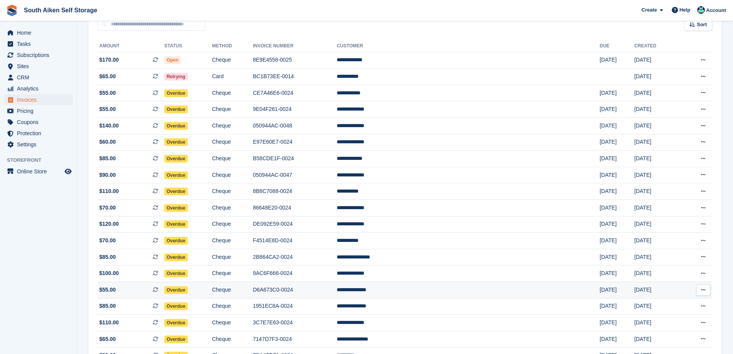
click at [188, 288] on span "Overdue" at bounding box center [175, 290] width 23 height 8
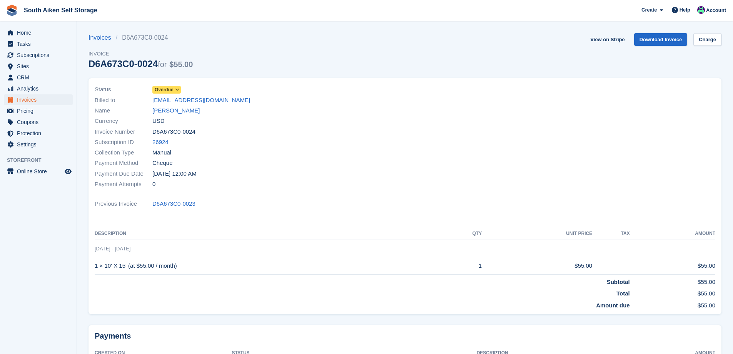
click at [177, 87] on icon at bounding box center [177, 89] width 4 height 5
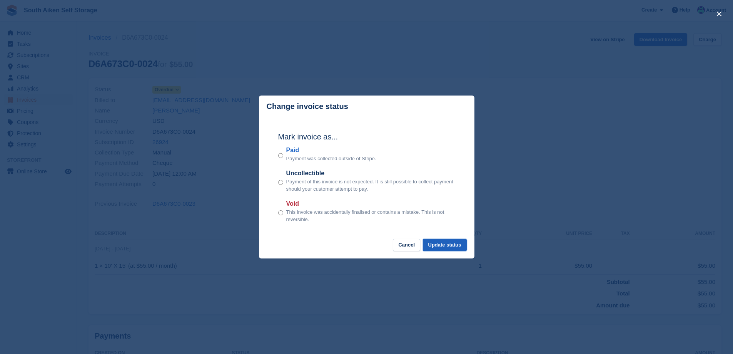
click at [440, 243] on button "Update status" at bounding box center [445, 245] width 44 height 13
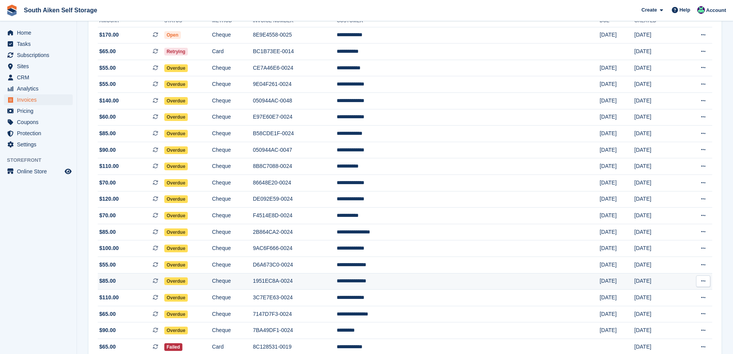
scroll to position [115, 0]
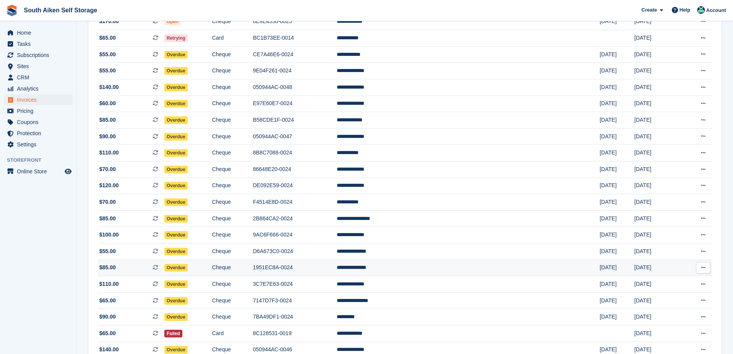
click at [188, 268] on span "Overdue" at bounding box center [175, 268] width 23 height 8
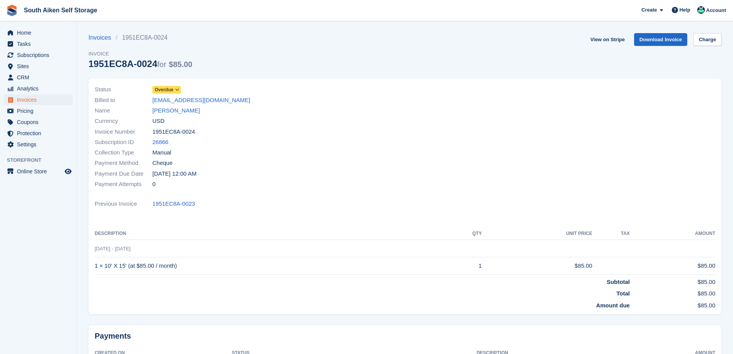
click at [177, 91] on icon at bounding box center [177, 89] width 4 height 5
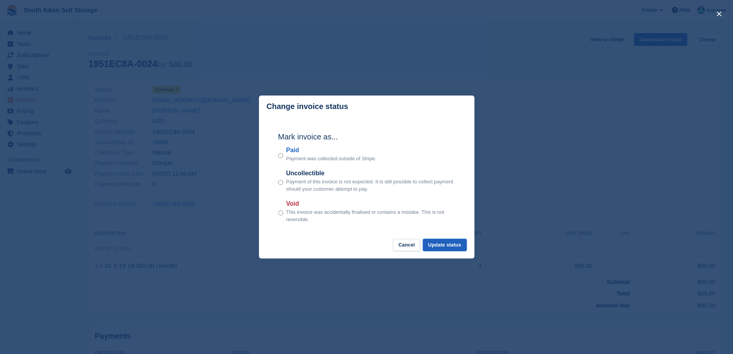
click at [455, 246] on button "Update status" at bounding box center [445, 245] width 44 height 13
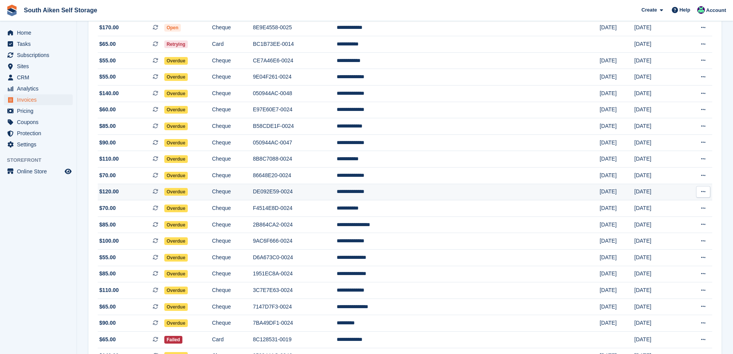
scroll to position [115, 0]
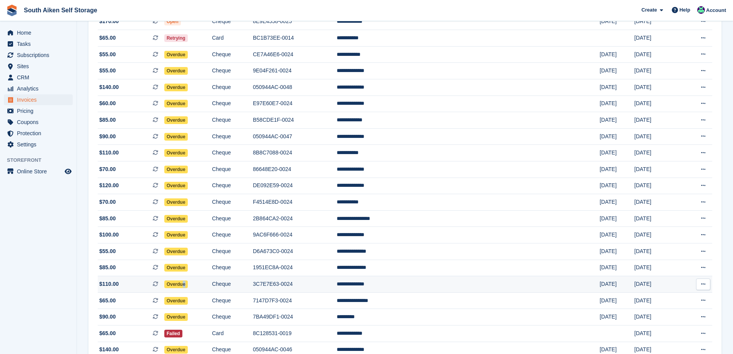
click at [188, 282] on span "Overdue" at bounding box center [175, 284] width 23 height 8
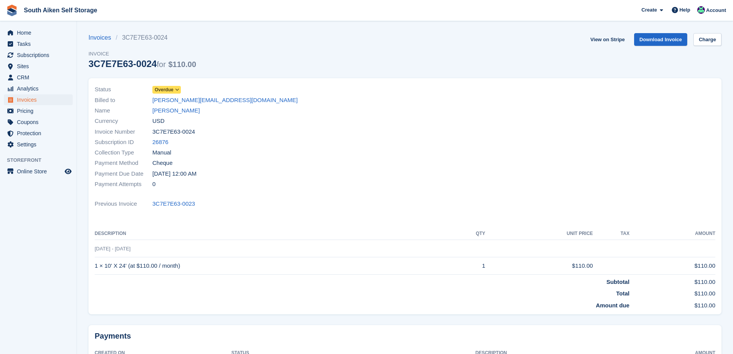
click at [177, 91] on icon at bounding box center [177, 89] width 4 height 5
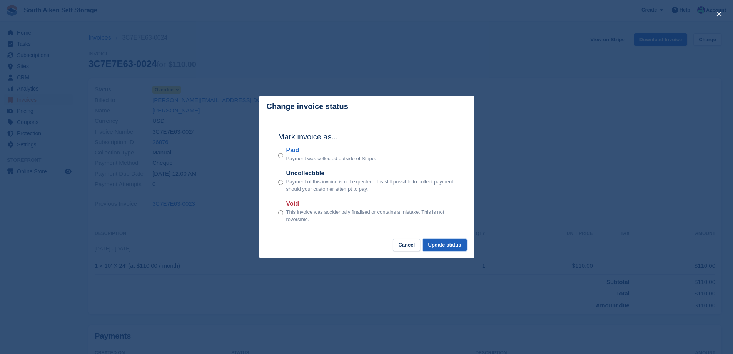
click at [458, 245] on button "Update status" at bounding box center [445, 245] width 44 height 13
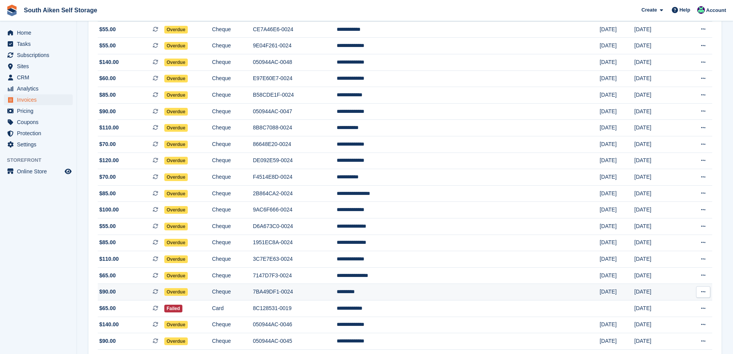
scroll to position [154, 0]
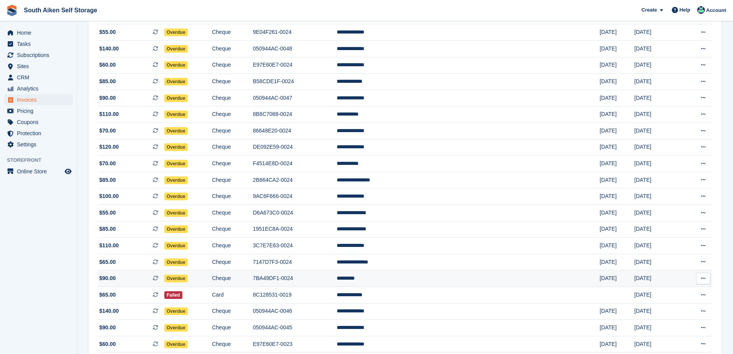
click at [188, 278] on span "Overdue" at bounding box center [175, 278] width 23 height 8
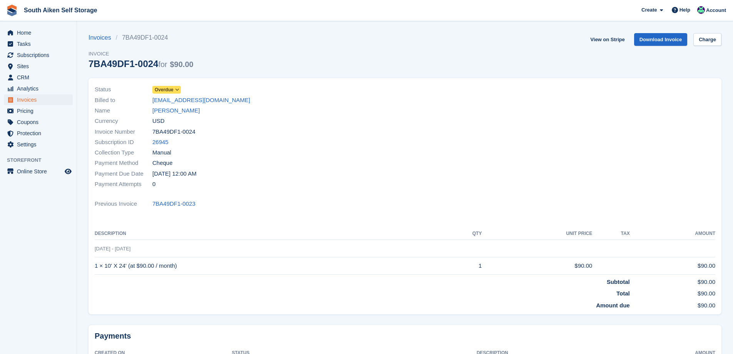
click at [177, 88] on icon at bounding box center [177, 89] width 4 height 5
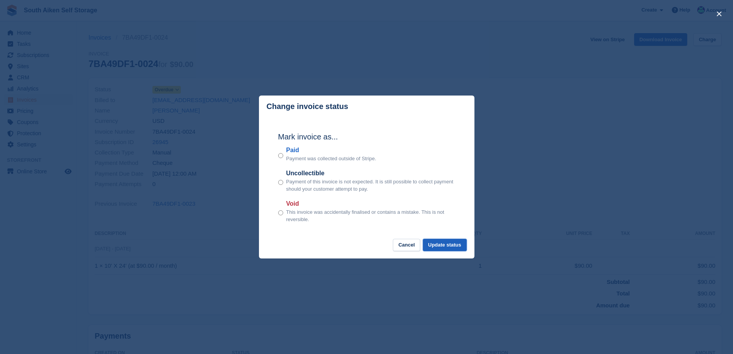
click at [448, 240] on button "Update status" at bounding box center [445, 245] width 44 height 13
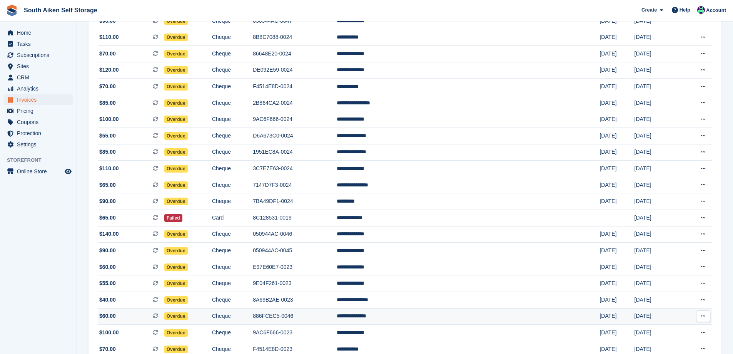
scroll to position [269, 0]
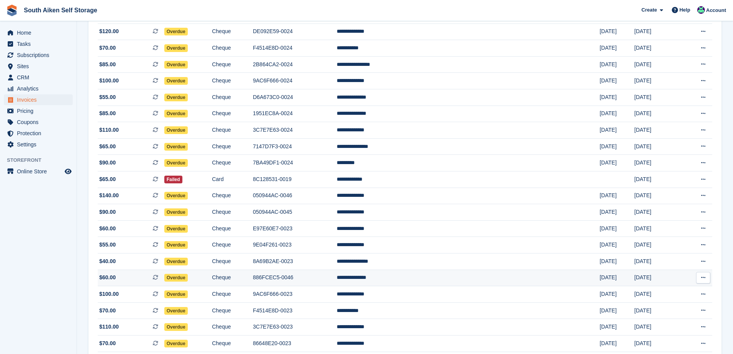
click at [188, 276] on span "Overdue" at bounding box center [175, 278] width 23 height 8
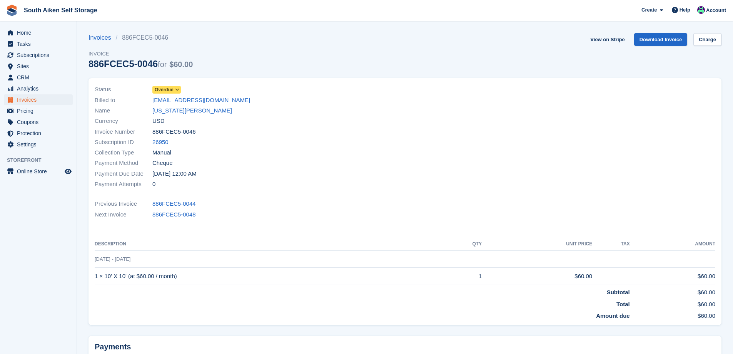
click at [176, 86] on span "Overdue" at bounding box center [166, 90] width 28 height 8
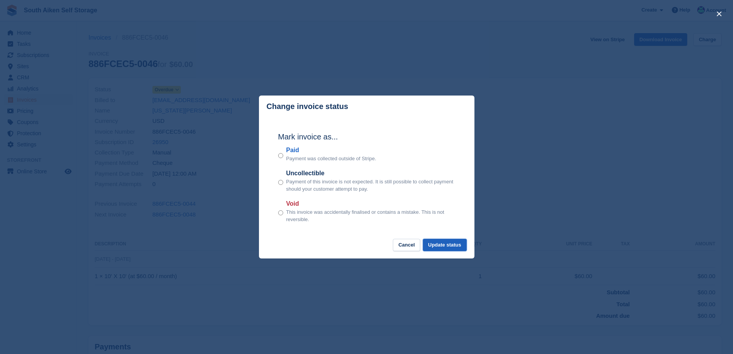
click at [452, 246] on button "Update status" at bounding box center [445, 245] width 44 height 13
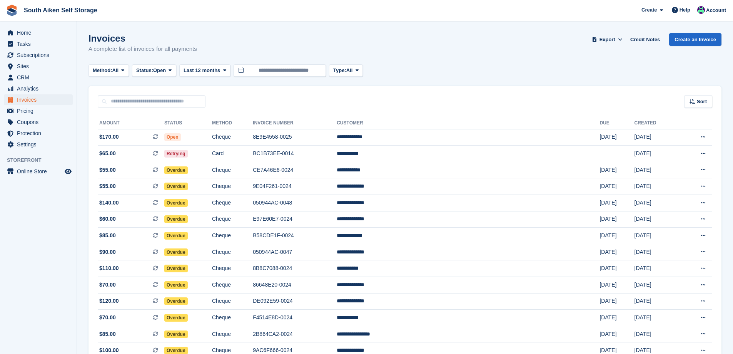
scroll to position [269, 0]
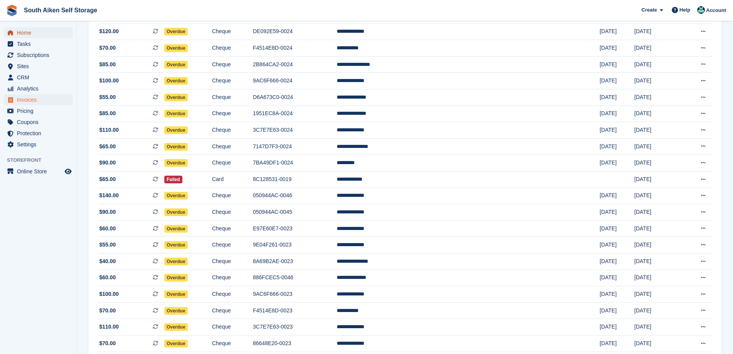
click at [22, 30] on span "Home" at bounding box center [40, 32] width 46 height 11
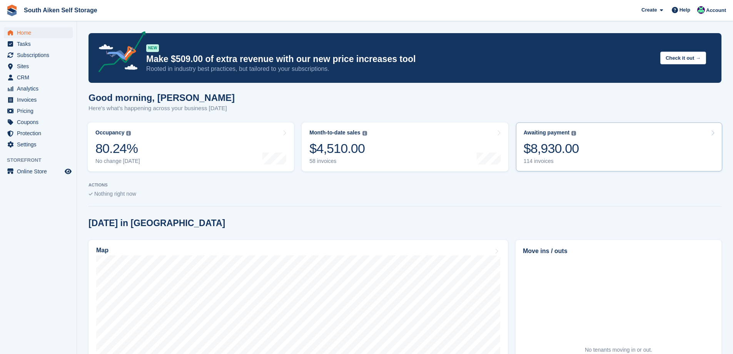
click at [538, 150] on div "$8,930.00" at bounding box center [551, 148] width 55 height 16
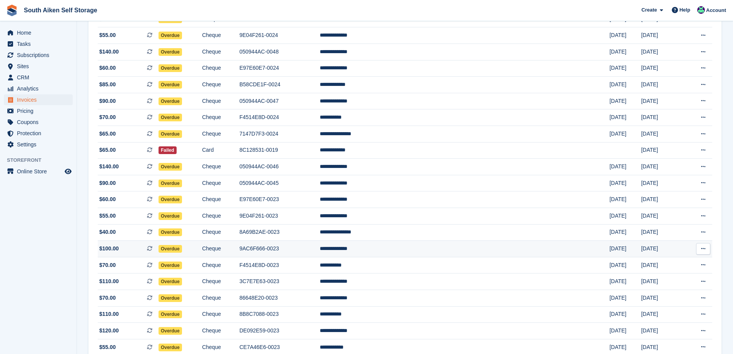
scroll to position [154, 0]
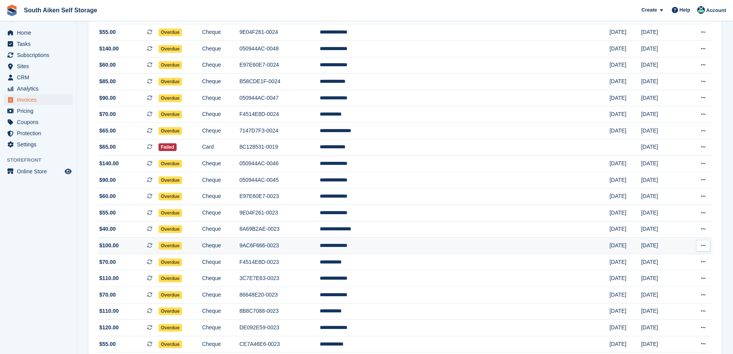
click at [182, 244] on span "Overdue" at bounding box center [170, 246] width 23 height 8
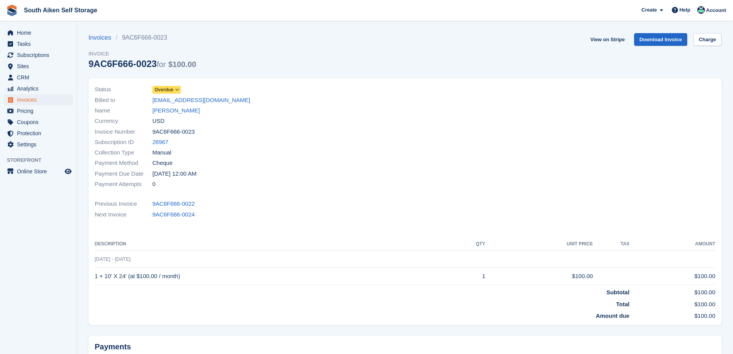
click at [177, 89] on icon at bounding box center [177, 89] width 4 height 5
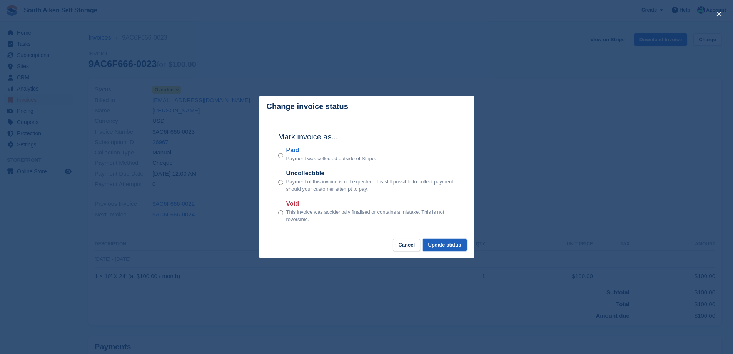
click at [443, 245] on button "Update status" at bounding box center [445, 245] width 44 height 13
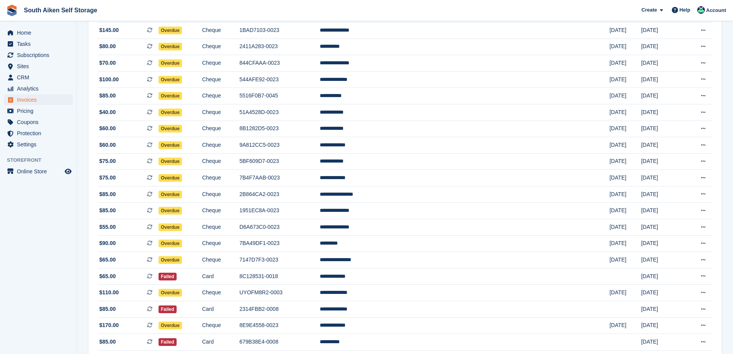
scroll to position [308, 0]
